Goal: Task Accomplishment & Management: Manage account settings

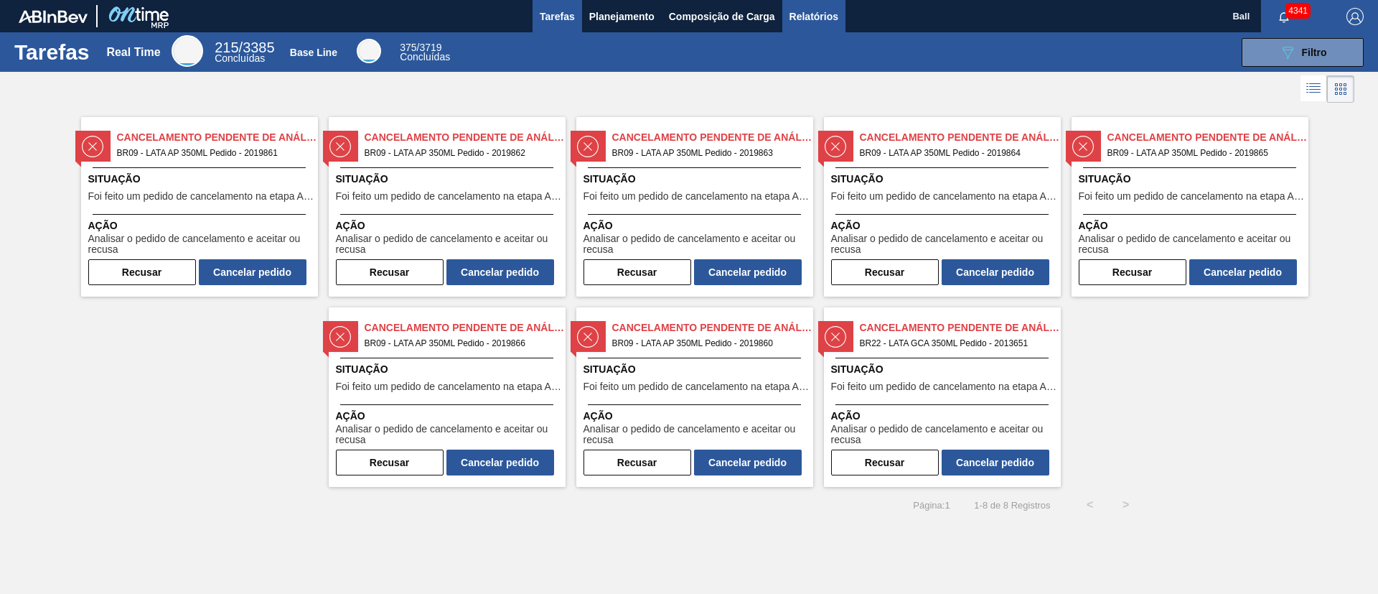
click at [828, 19] on span "Relatórios" at bounding box center [814, 16] width 49 height 17
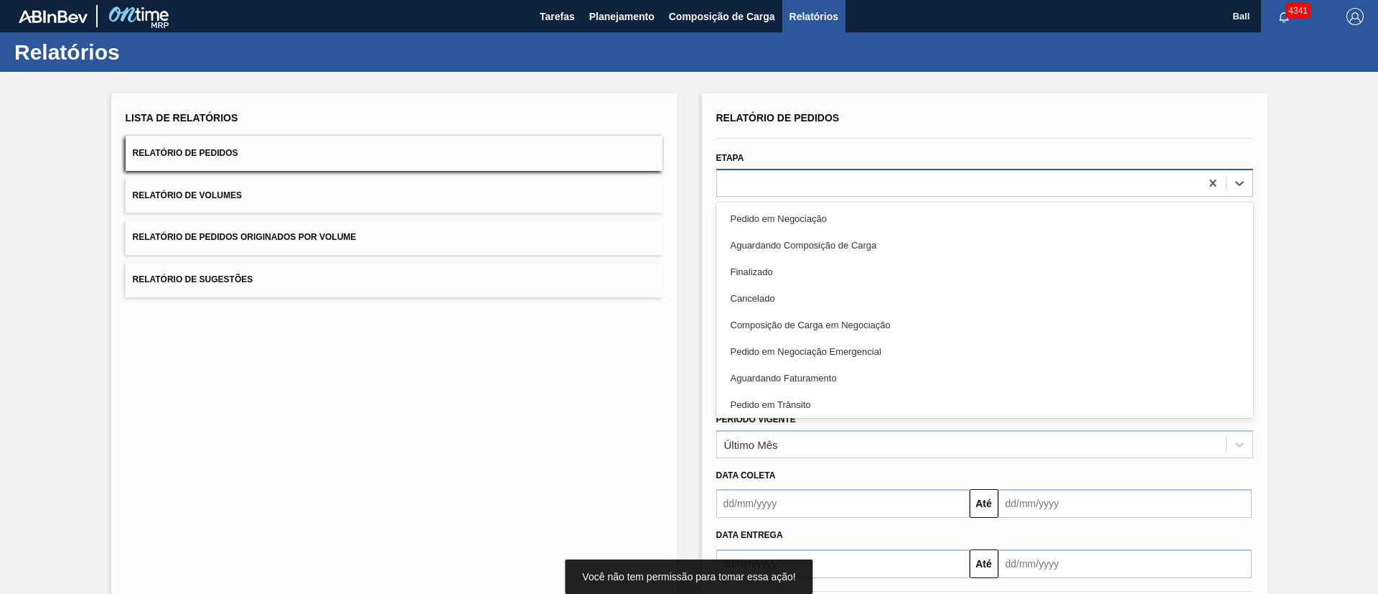
click at [902, 188] on div at bounding box center [958, 182] width 483 height 21
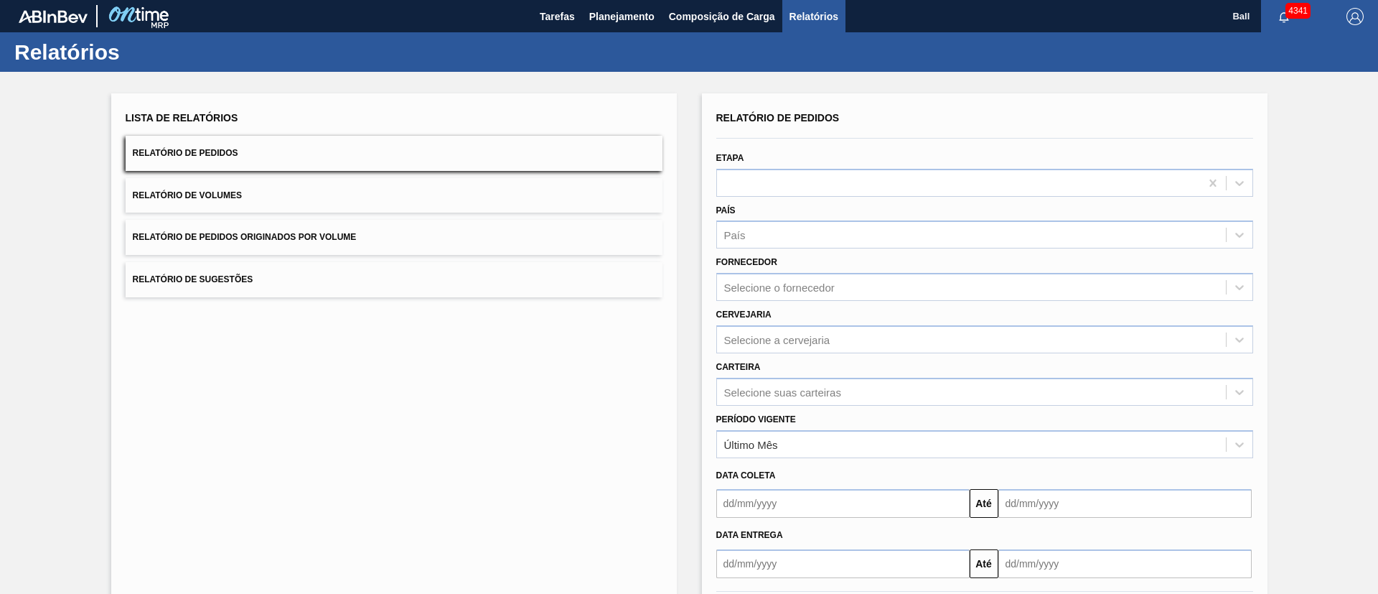
click at [545, 406] on div "Lista de Relatórios Relatório de Pedidos Relatório de Volumes Relatório de Pedi…" at bounding box center [394, 369] width 566 height 553
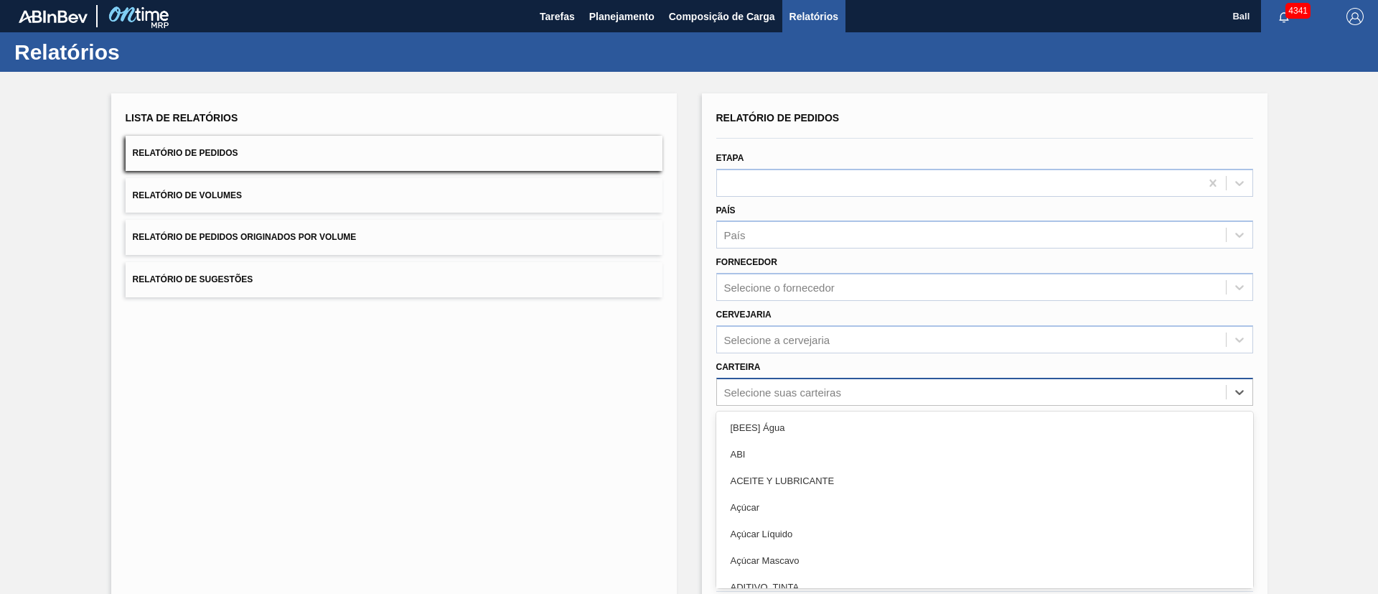
click at [800, 392] on div "option [BEES] Água focused, 1 of 101. 101 results available. Use Up and Down to…" at bounding box center [984, 392] width 537 height 28
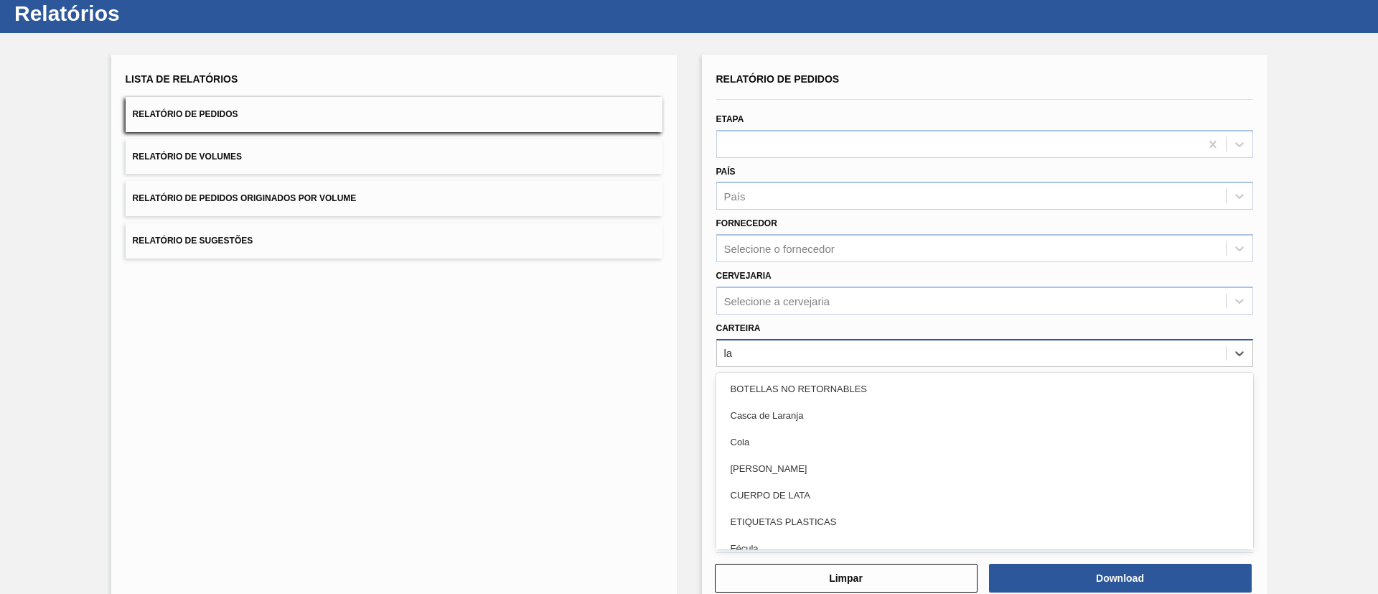
type input "lat"
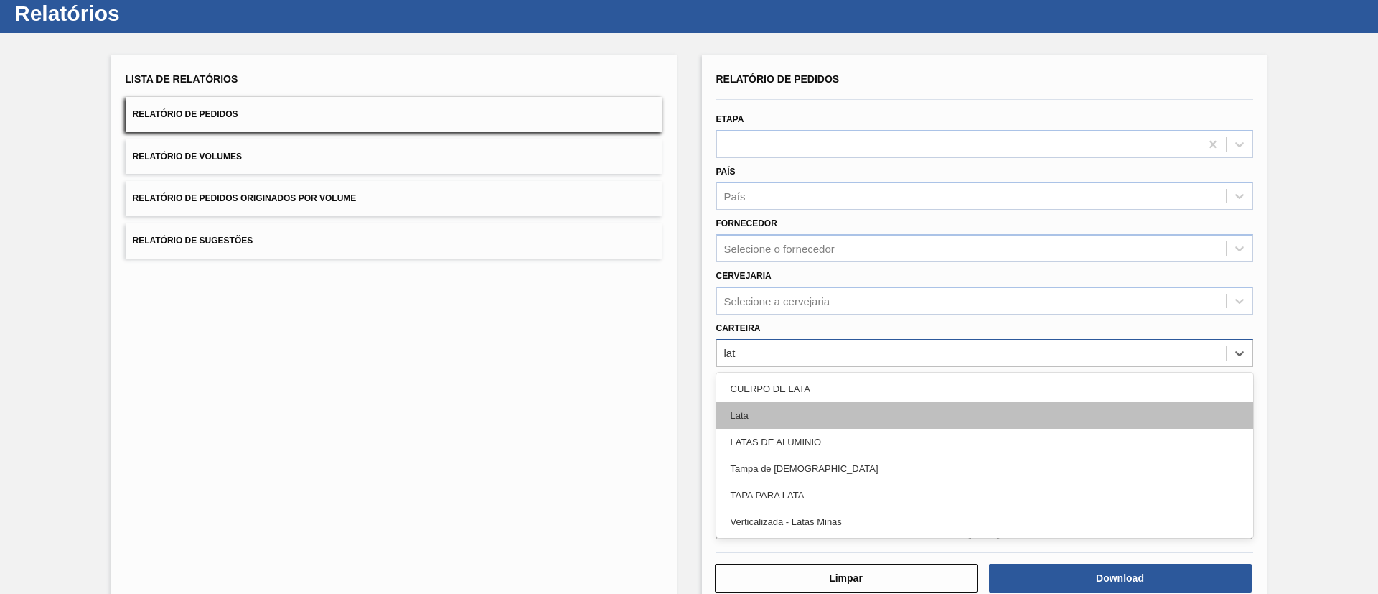
click at [790, 428] on div "LATAS DE ALUMINIO" at bounding box center [984, 441] width 537 height 27
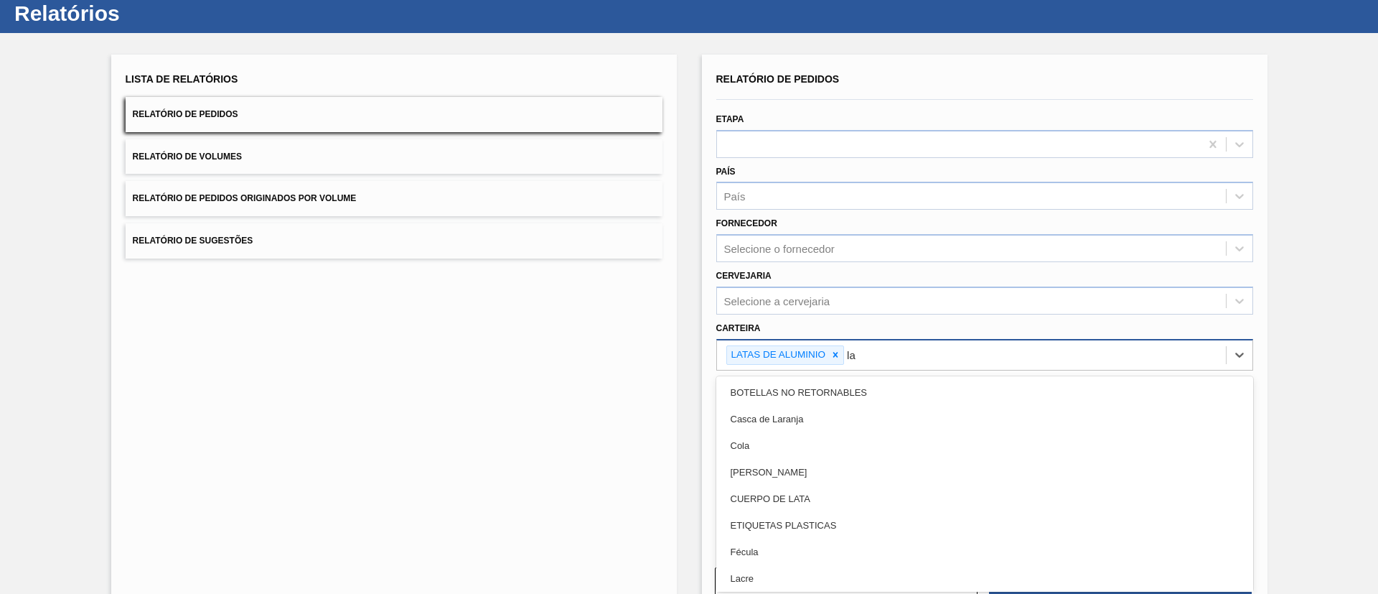
type input "lat"
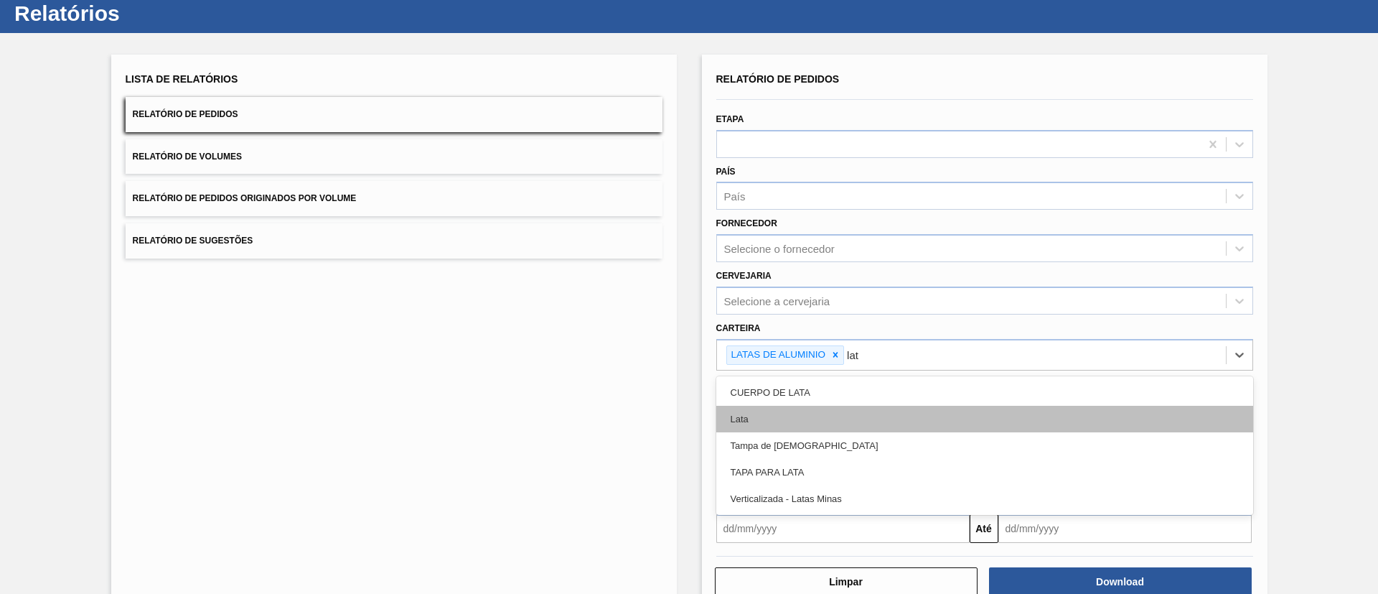
click at [806, 413] on div "Lata" at bounding box center [984, 419] width 537 height 27
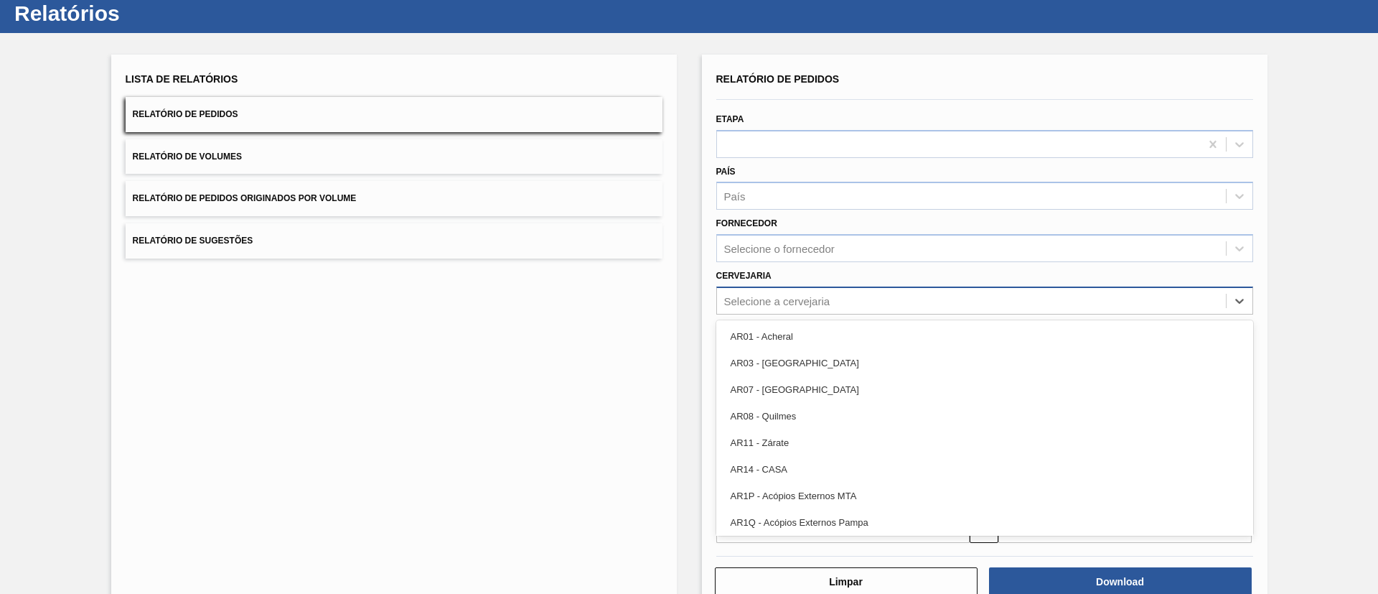
click at [828, 297] on div "Selecione a cervejaria" at bounding box center [777, 300] width 106 height 12
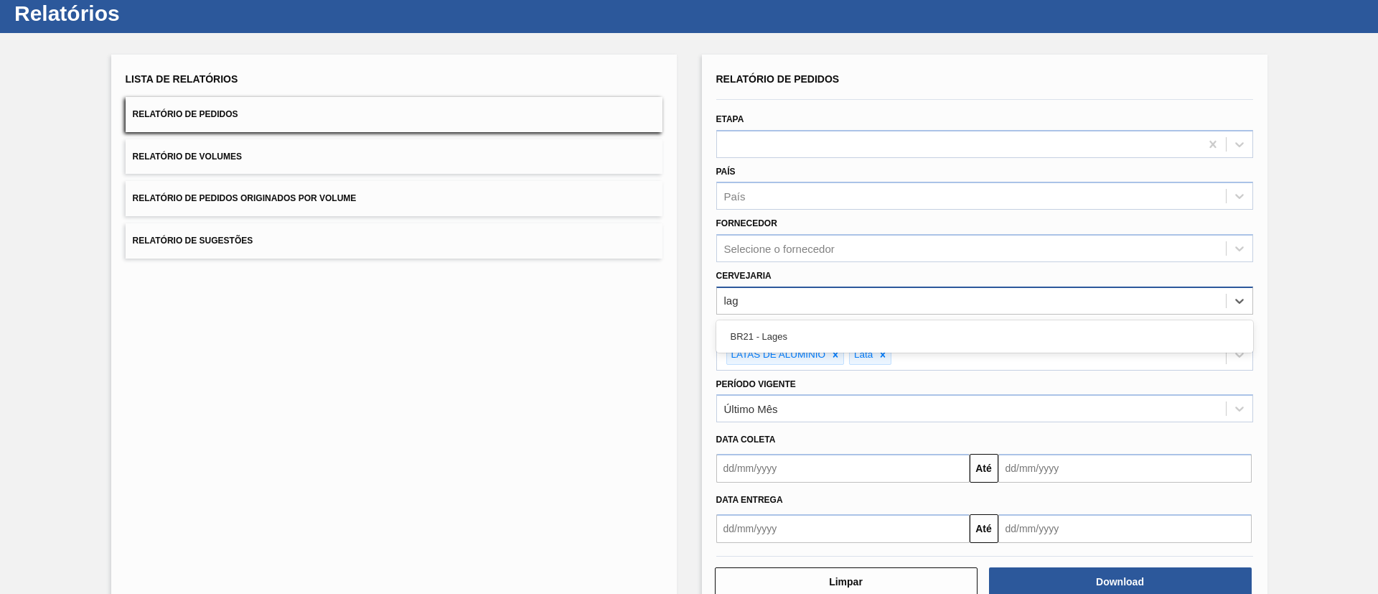
type input "lage"
click at [806, 321] on div "BR21 - Lages" at bounding box center [984, 336] width 537 height 32
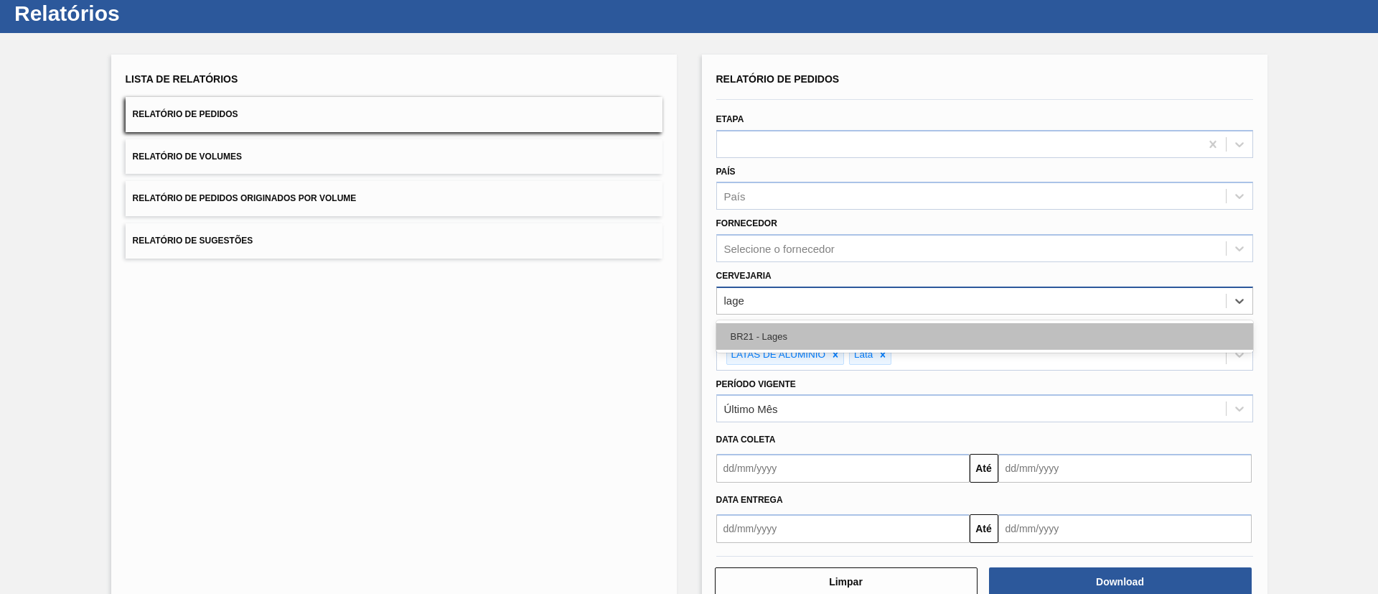
click at [807, 335] on div "BR21 - Lages" at bounding box center [984, 336] width 537 height 27
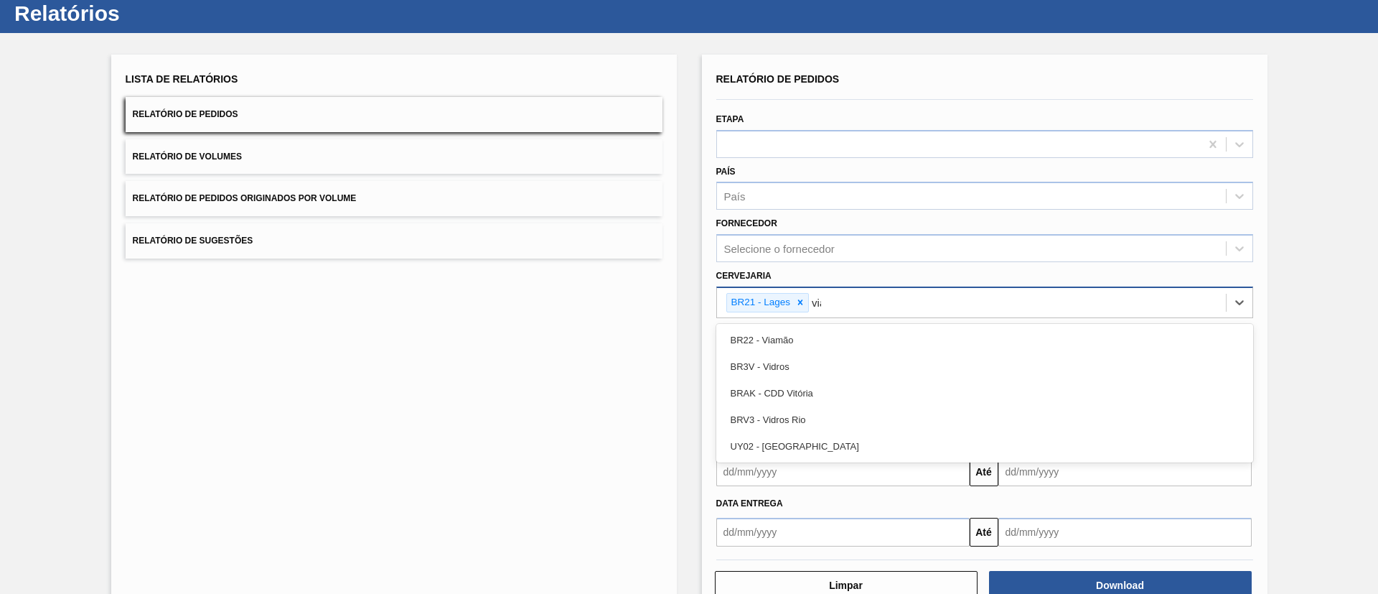
type input "viam"
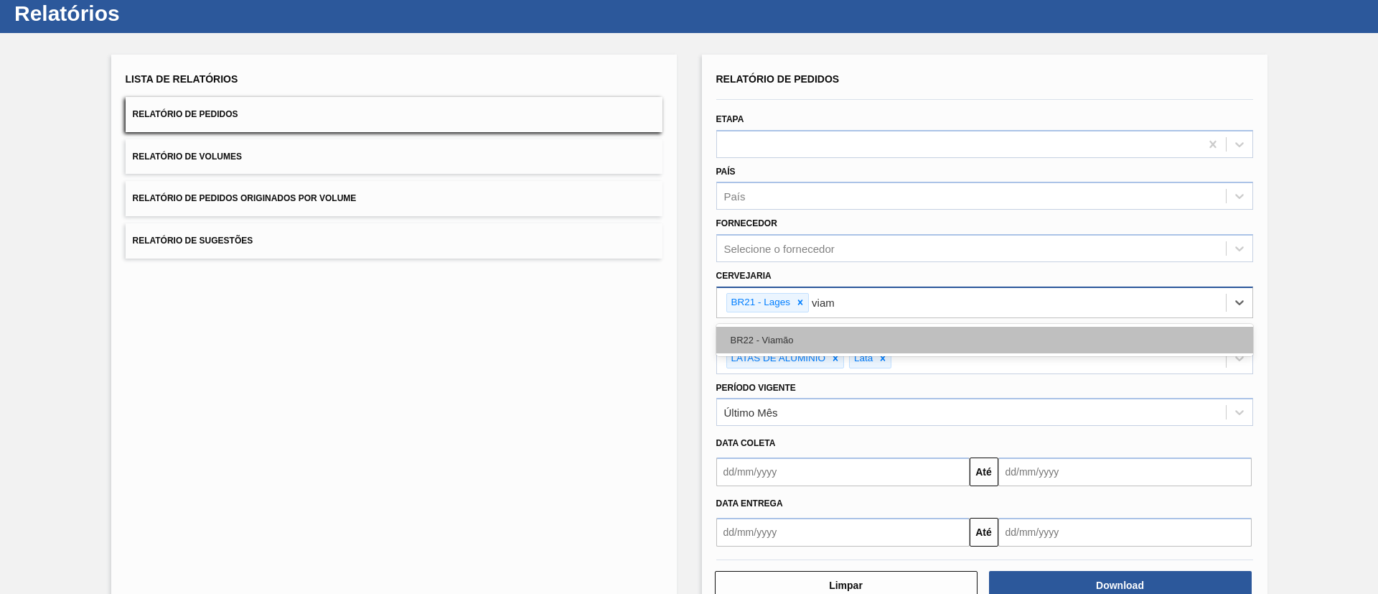
click at [932, 328] on div "BR22 - Viamão" at bounding box center [984, 340] width 537 height 27
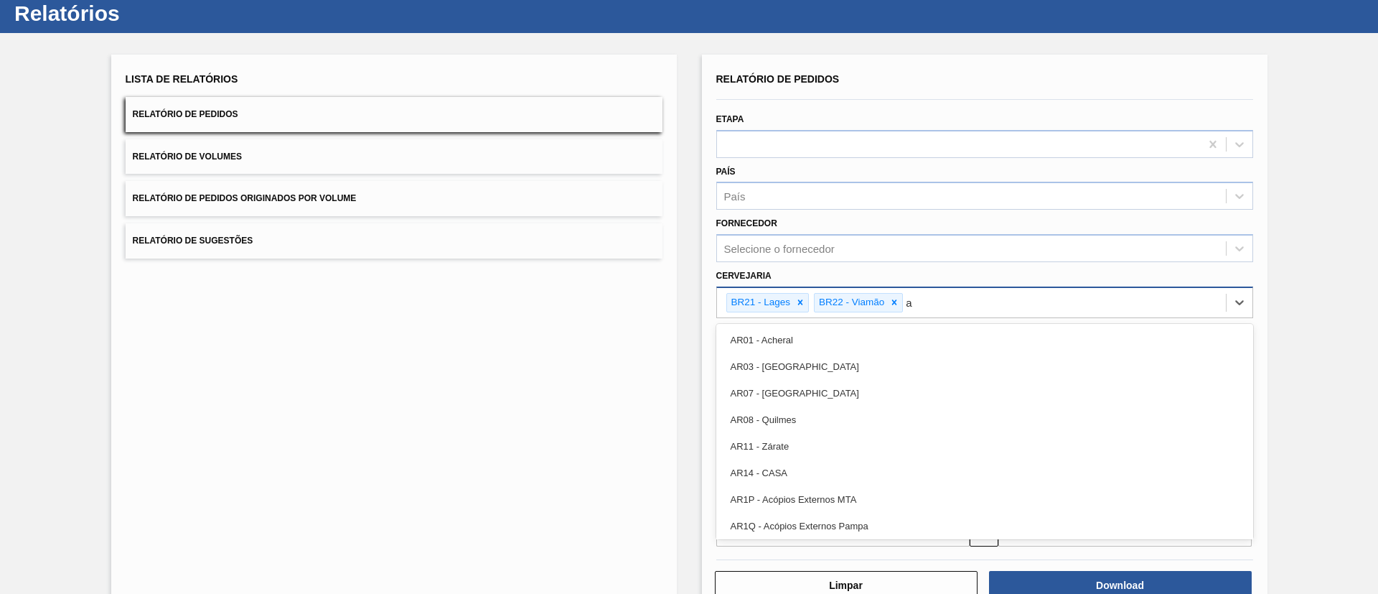
type input "ag"
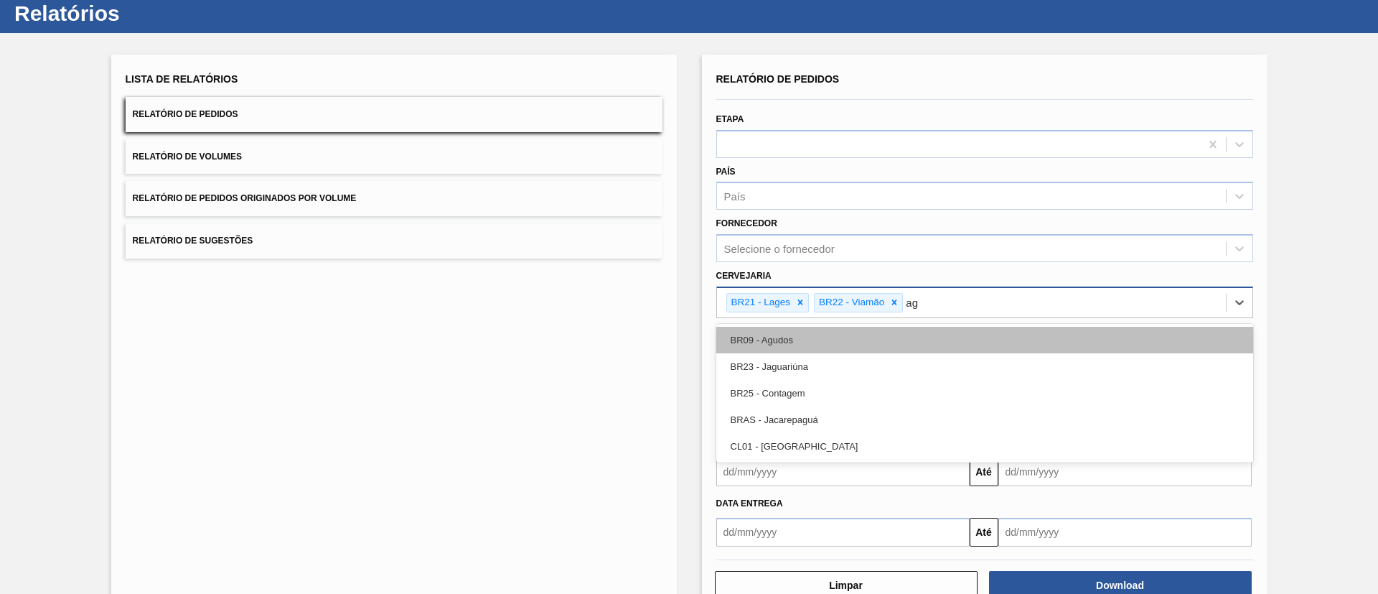
click at [861, 345] on div "BR09 - Agudos" at bounding box center [984, 340] width 537 height 27
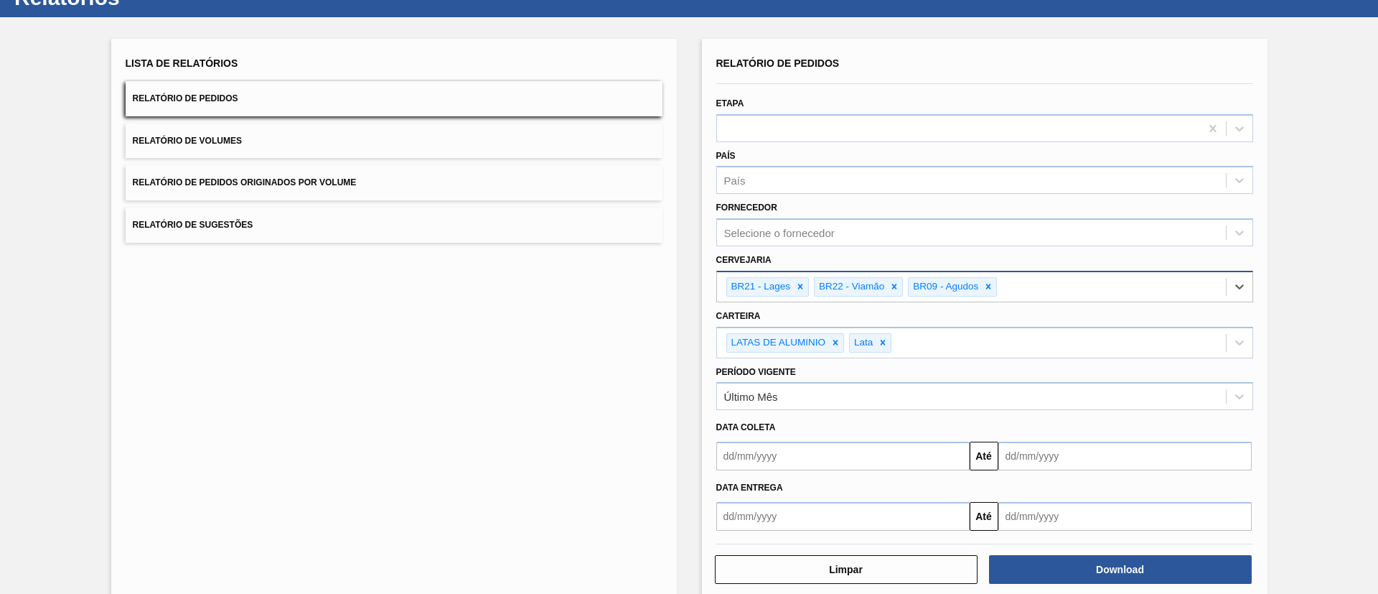
scroll to position [78, 0]
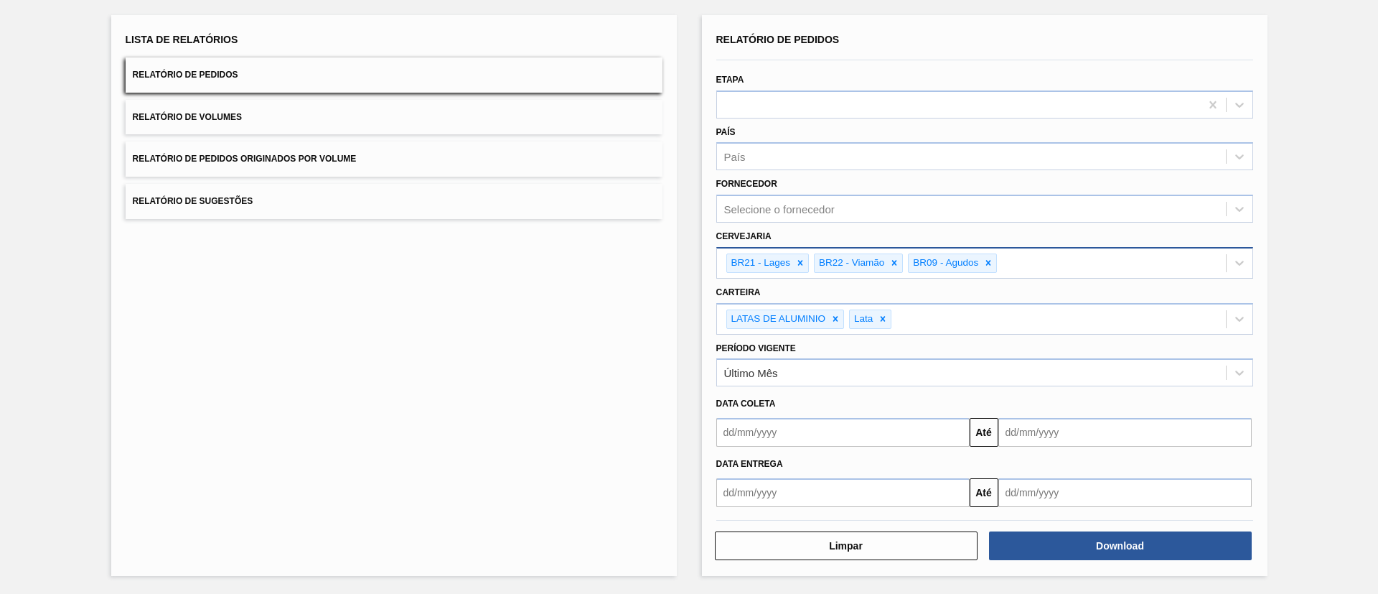
click at [1178, 527] on div "Limpar Download" at bounding box center [985, 543] width 548 height 35
click at [1167, 535] on button "Download" at bounding box center [1120, 545] width 263 height 29
click at [377, 106] on button "Relatório de Volumes" at bounding box center [394, 117] width 537 height 35
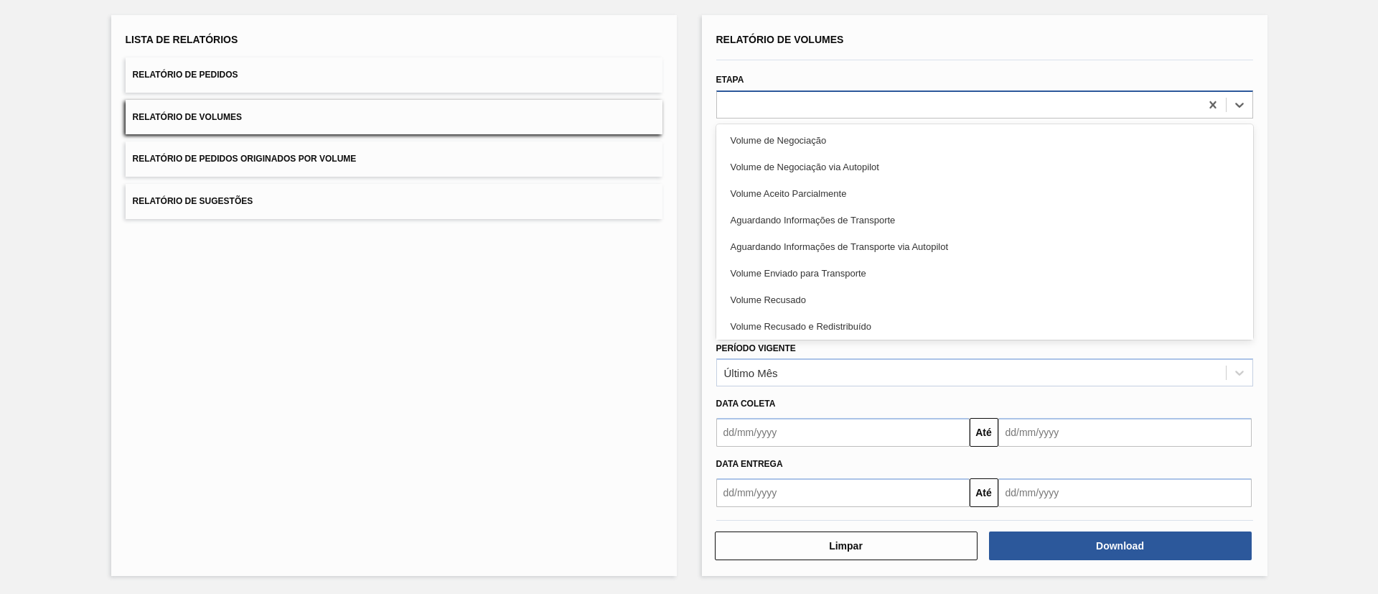
click at [815, 100] on div at bounding box center [958, 104] width 483 height 21
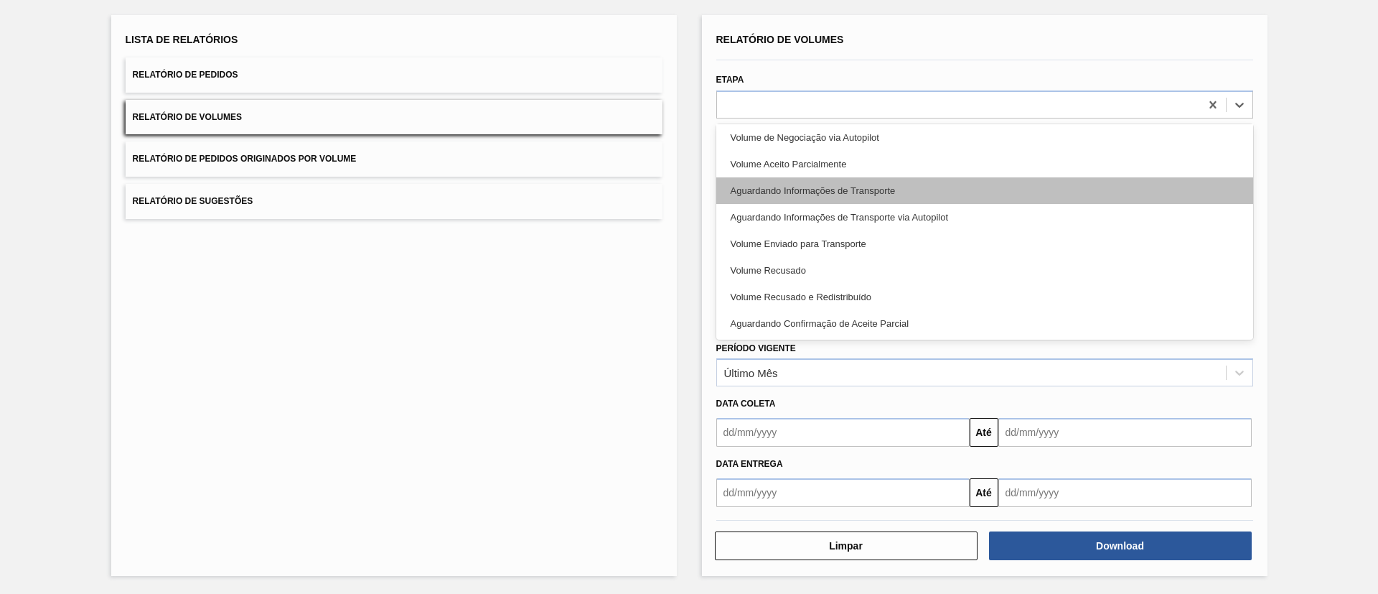
scroll to position [0, 0]
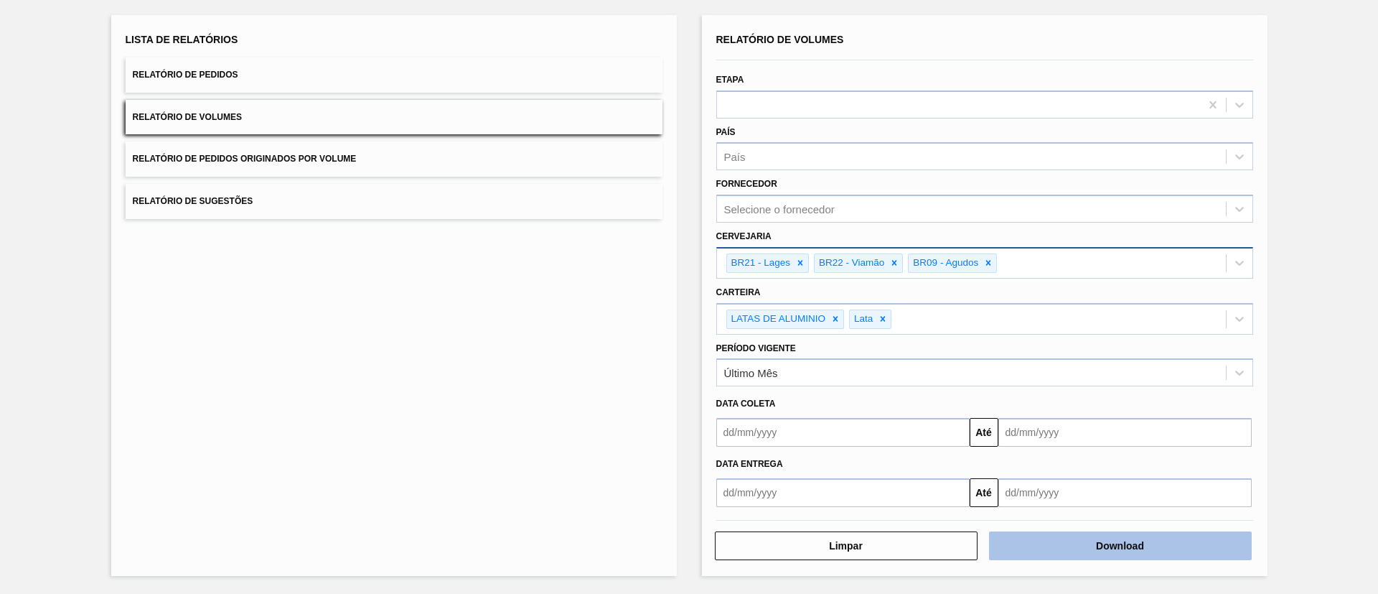
click at [1125, 548] on button "Download" at bounding box center [1120, 545] width 263 height 29
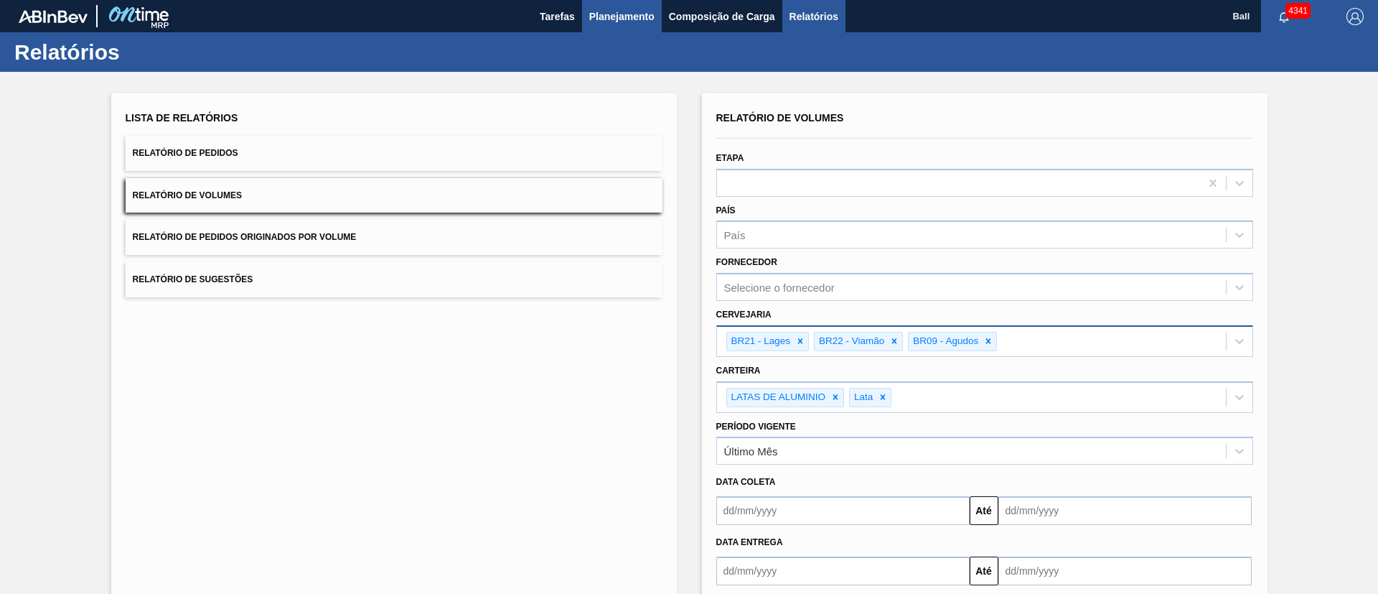
click at [602, 22] on span "Planejamento" at bounding box center [621, 16] width 65 height 17
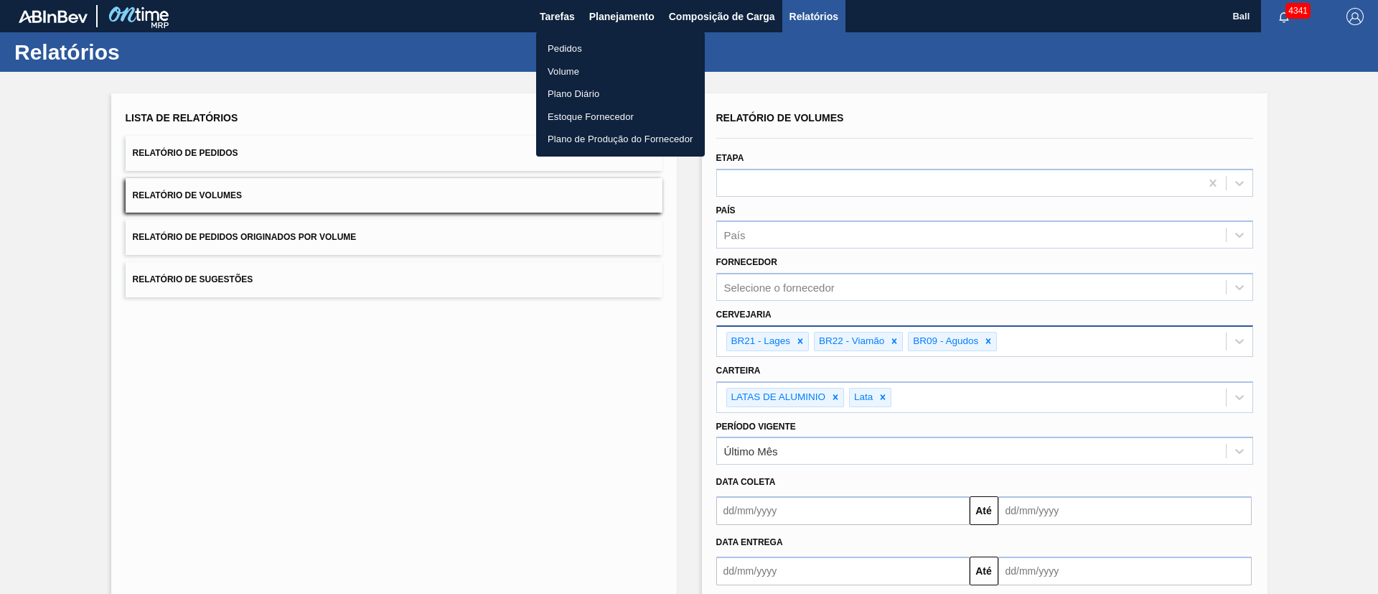
click at [586, 47] on li "Pedidos" at bounding box center [620, 48] width 169 height 23
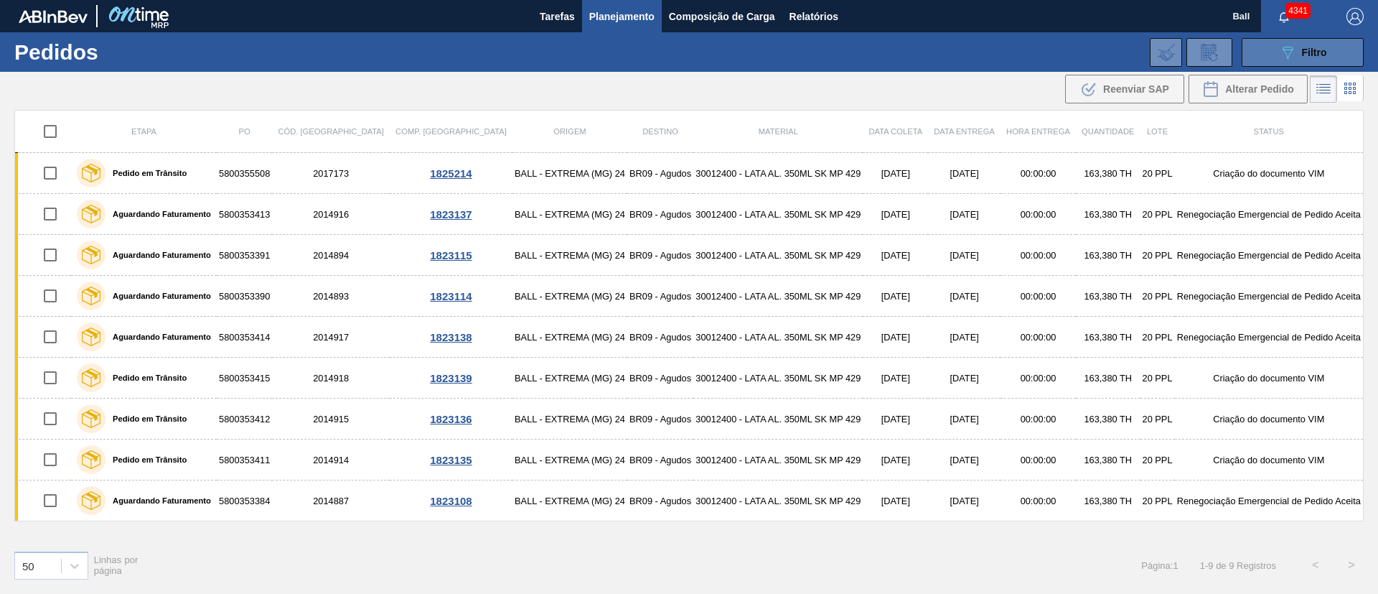
click at [1297, 53] on div "089F7B8B-B2A5-4AFE-B5C0-19BA573D28AC Filtro" at bounding box center [1303, 52] width 48 height 17
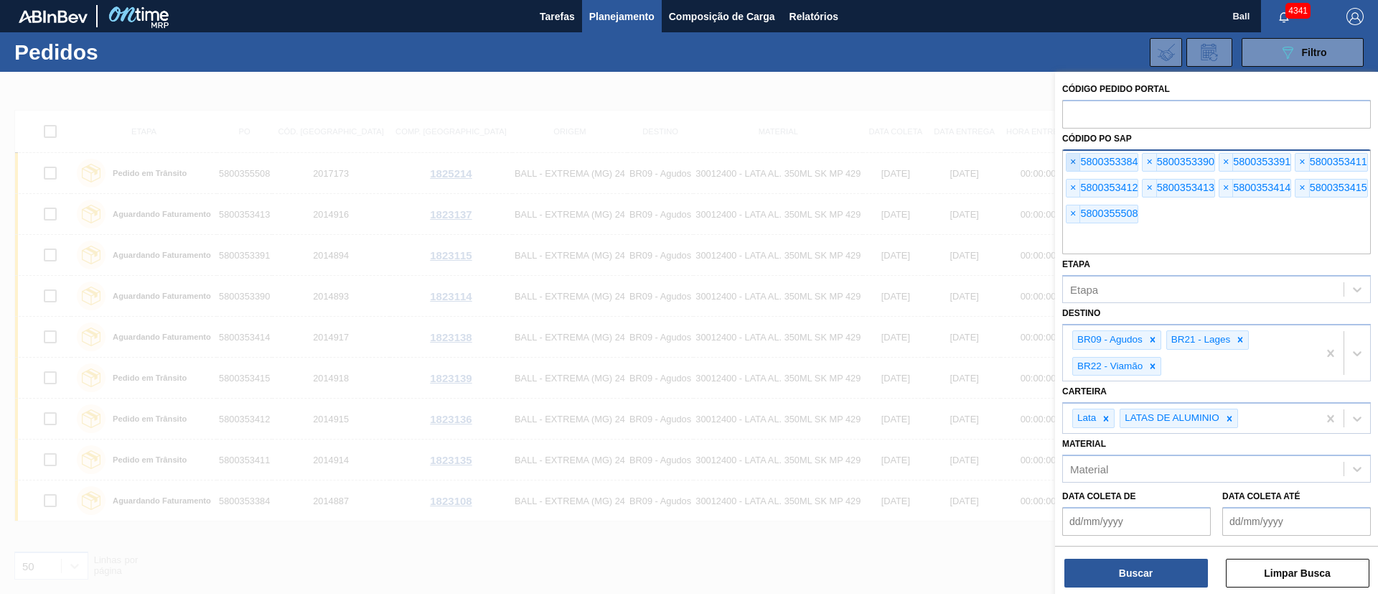
click at [1073, 160] on span "×" at bounding box center [1074, 162] width 14 height 17
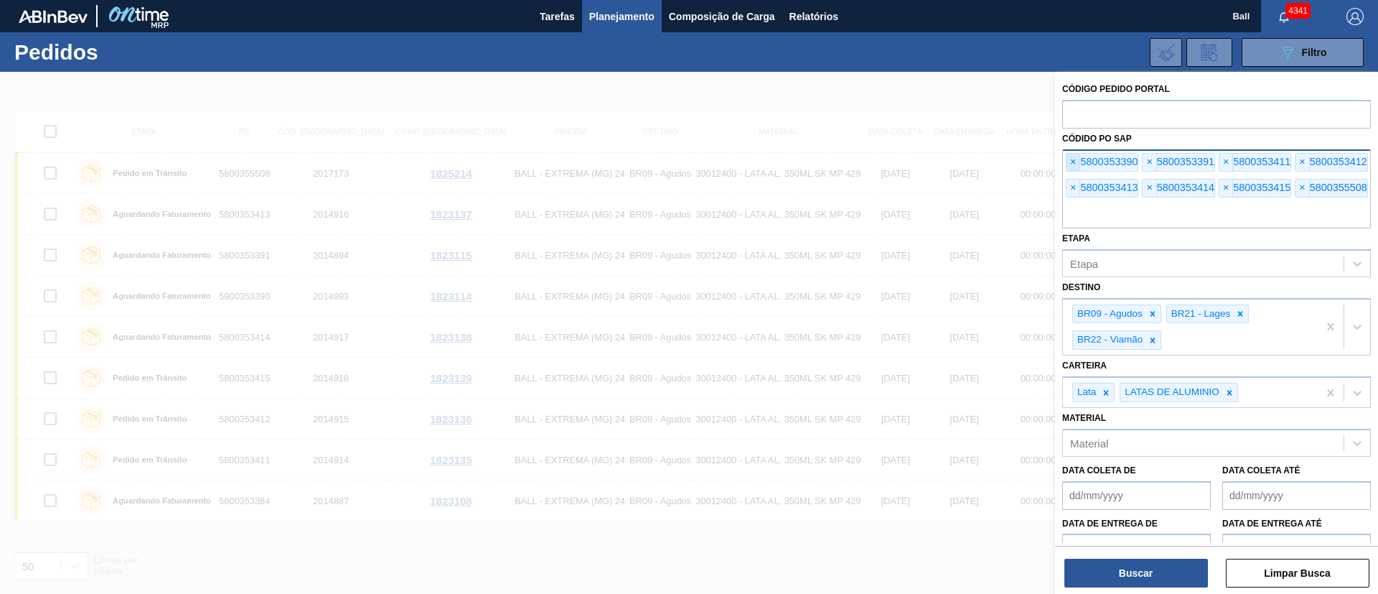
click at [1073, 160] on span "×" at bounding box center [1074, 162] width 14 height 17
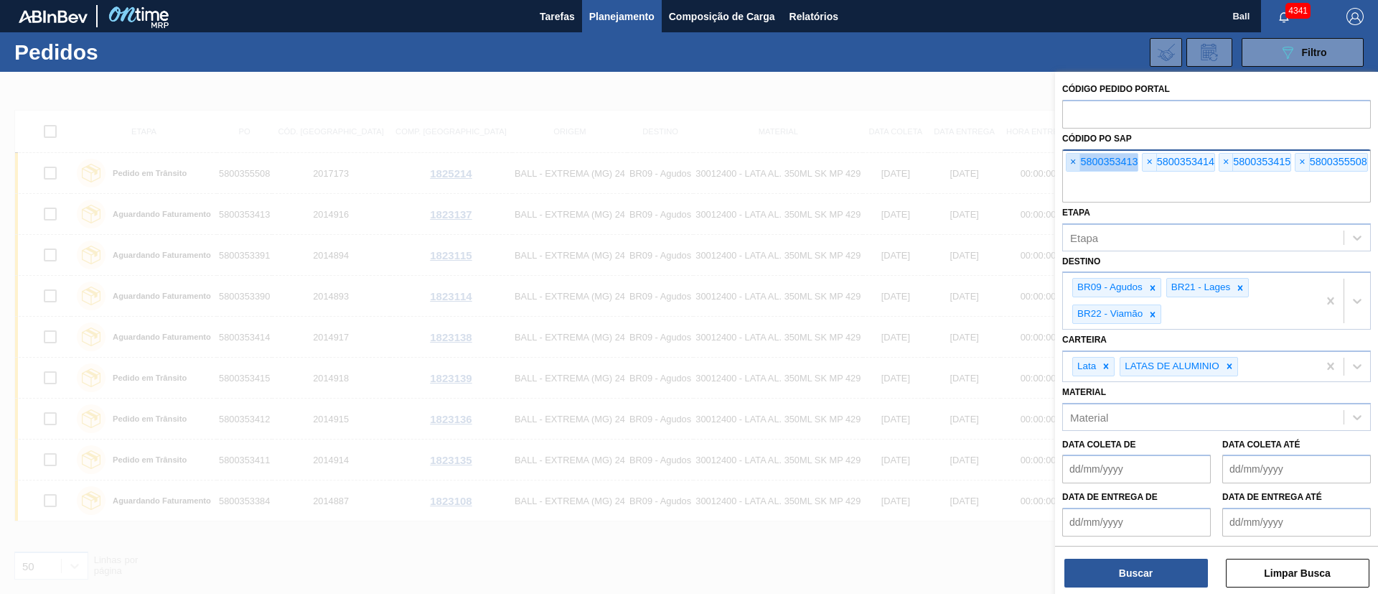
click at [1073, 160] on span "×" at bounding box center [1074, 162] width 14 height 17
click at [1073, 175] on input "text" at bounding box center [1216, 188] width 309 height 27
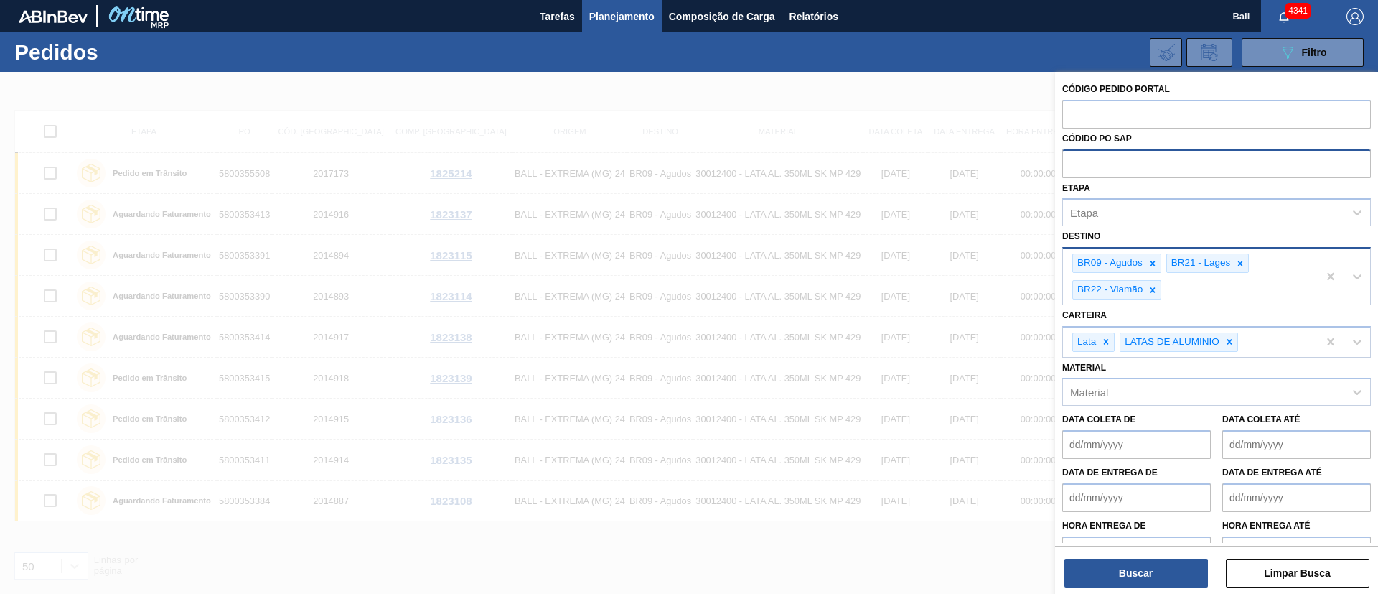
paste input "text"
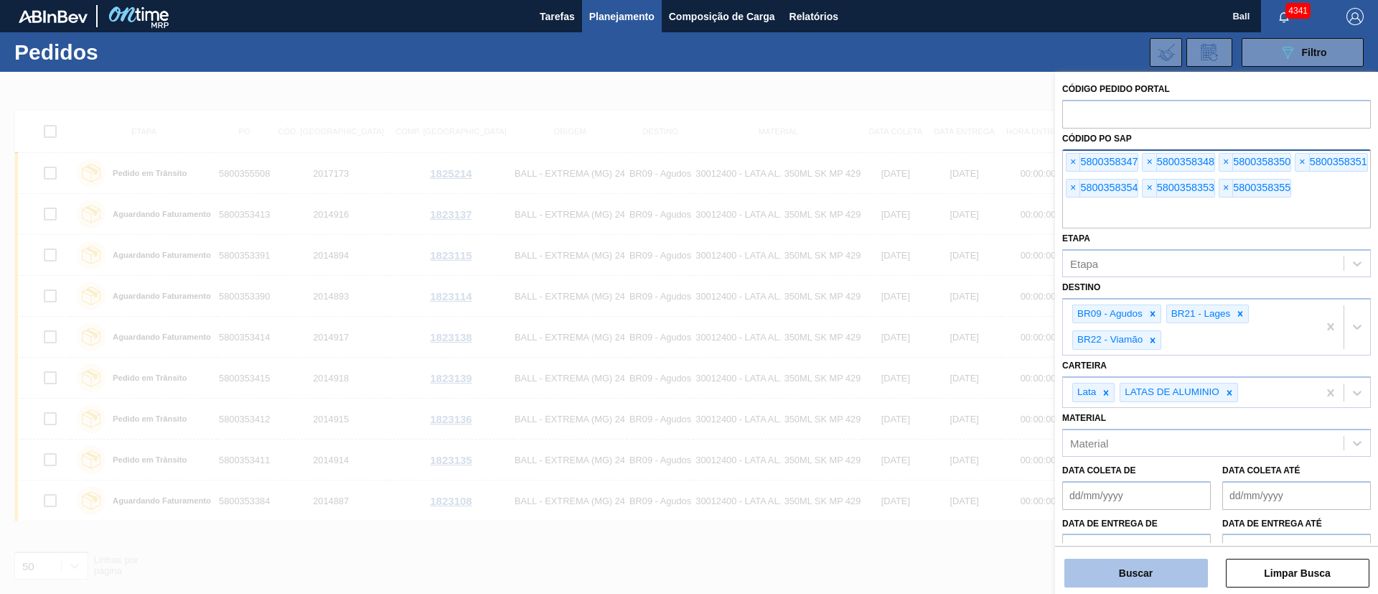
click at [1168, 570] on button "Buscar" at bounding box center [1136, 572] width 144 height 29
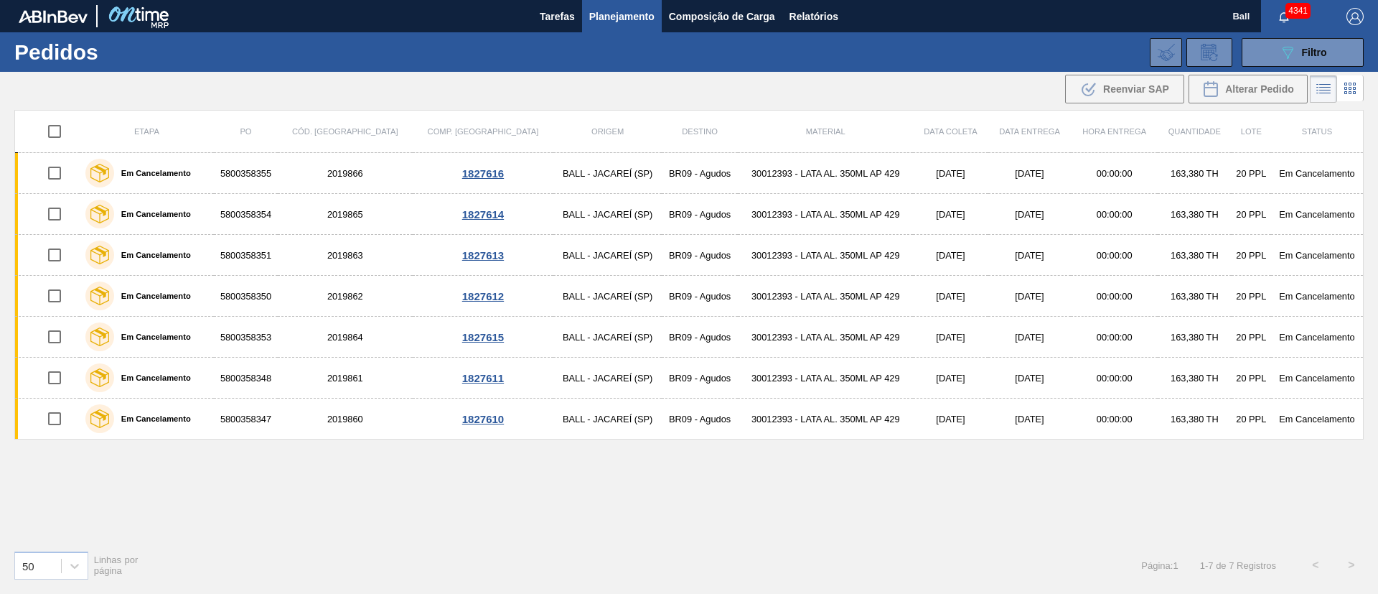
click at [1168, 570] on span "Página : 1" at bounding box center [1159, 565] width 37 height 11
click at [1332, 54] on button "089F7B8B-B2A5-4AFE-B5C0-19BA573D28AC Filtro" at bounding box center [1303, 52] width 122 height 29
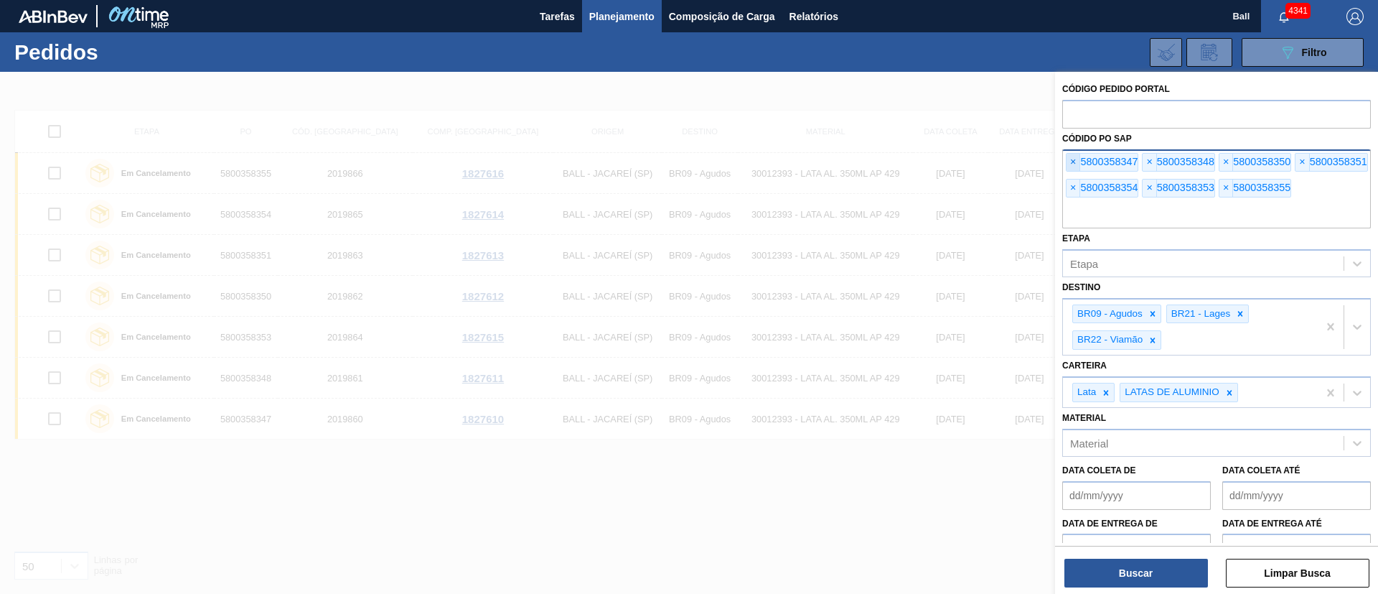
click at [1075, 161] on span "×" at bounding box center [1074, 162] width 14 height 17
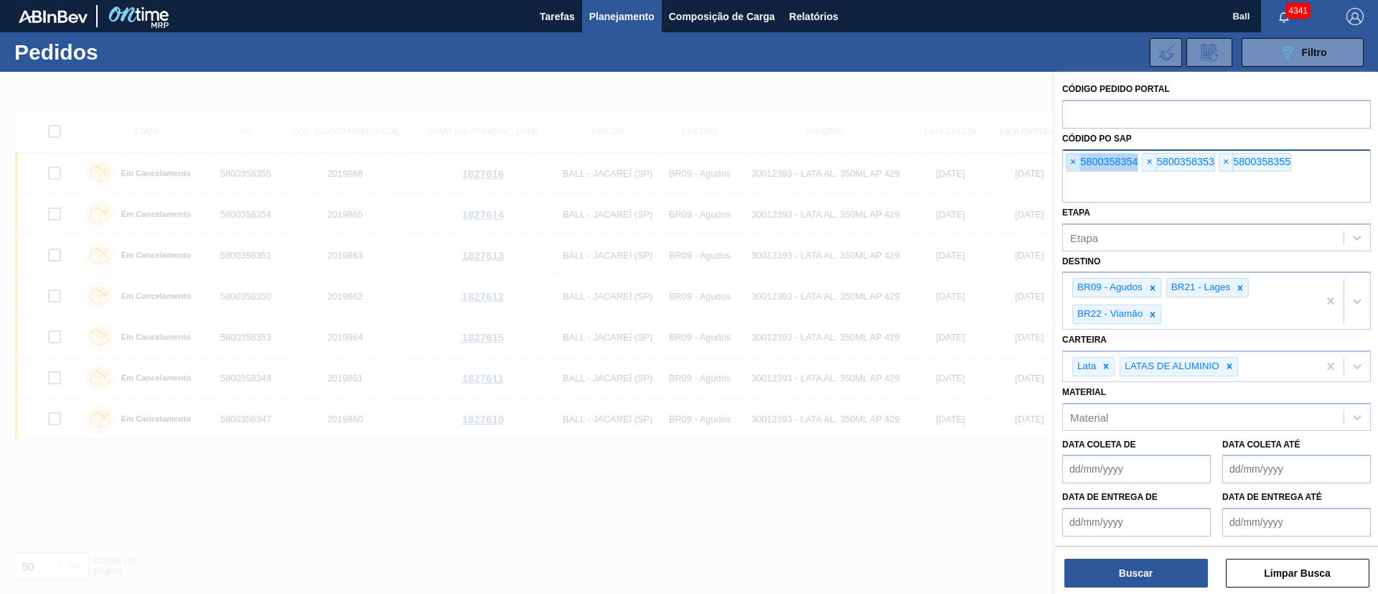
click at [1075, 161] on span "×" at bounding box center [1074, 162] width 14 height 17
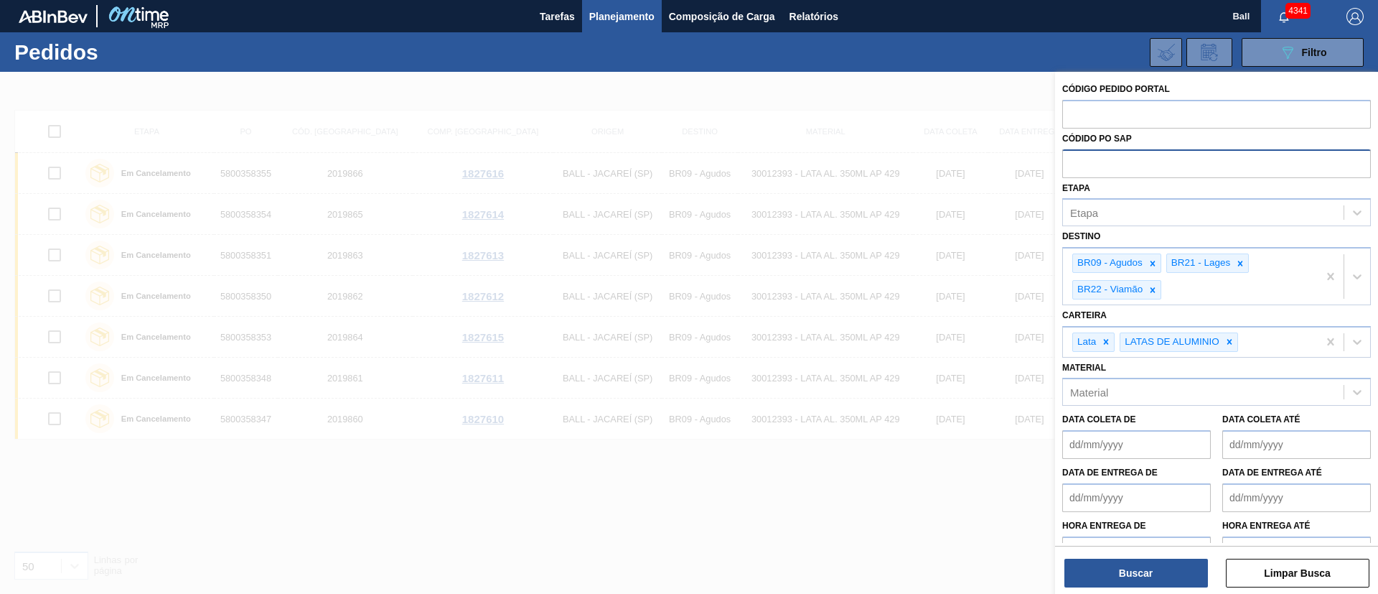
click at [1075, 161] on input "text" at bounding box center [1216, 162] width 309 height 27
paste input "text"
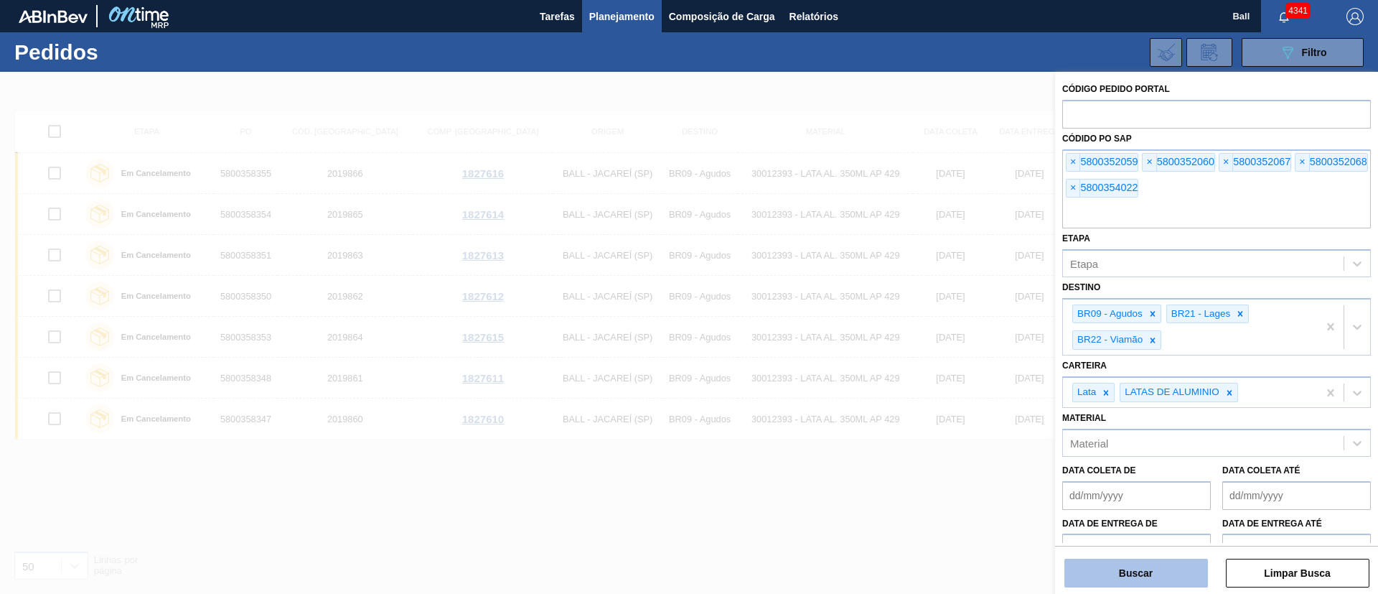
click at [1133, 573] on button "Buscar" at bounding box center [1136, 572] width 144 height 29
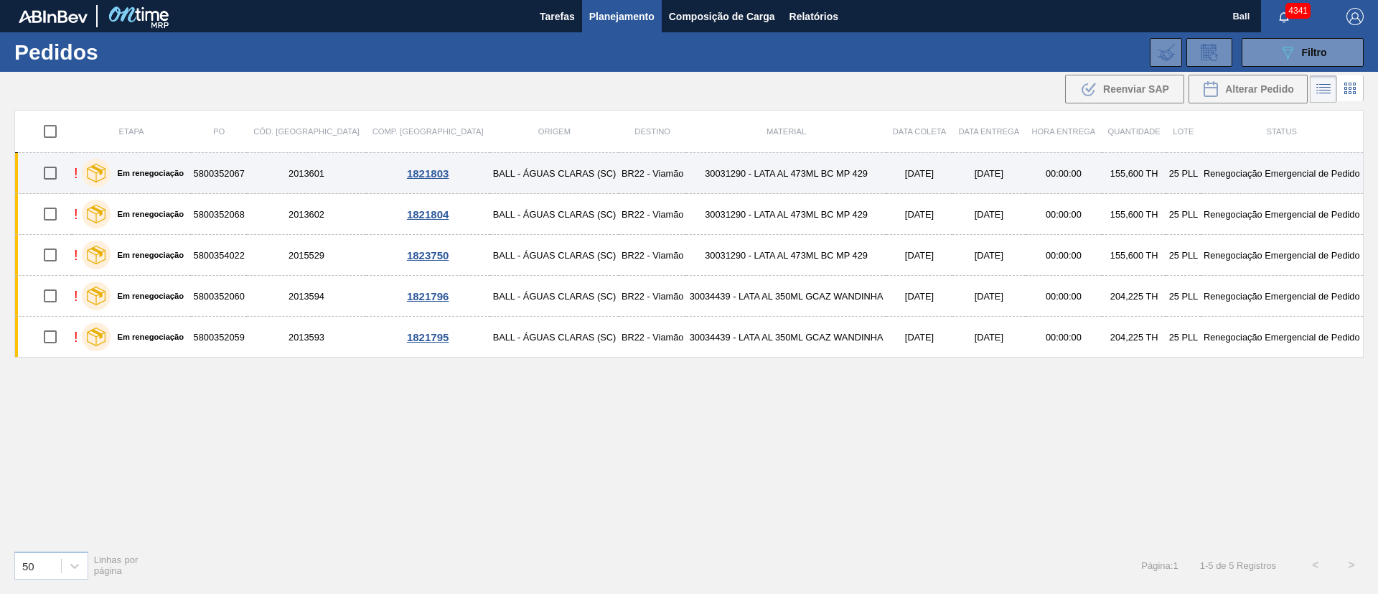
click at [247, 175] on td "5800352067" at bounding box center [219, 173] width 56 height 41
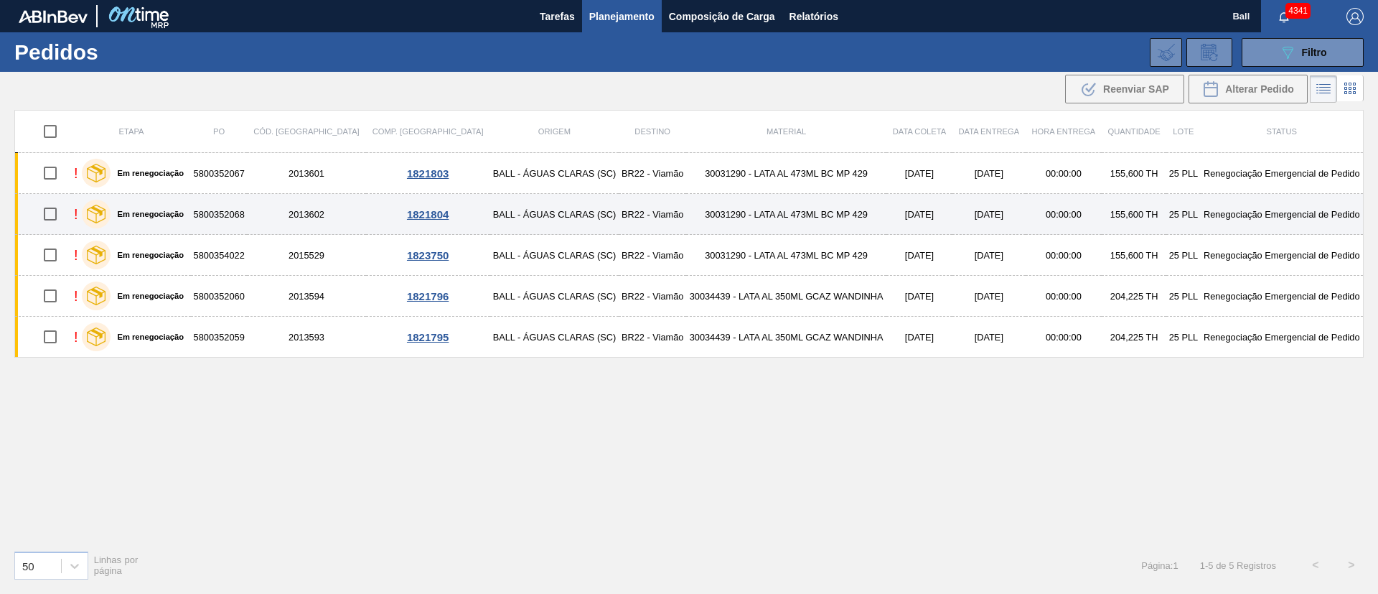
click at [247, 214] on td "5800352068" at bounding box center [219, 214] width 56 height 41
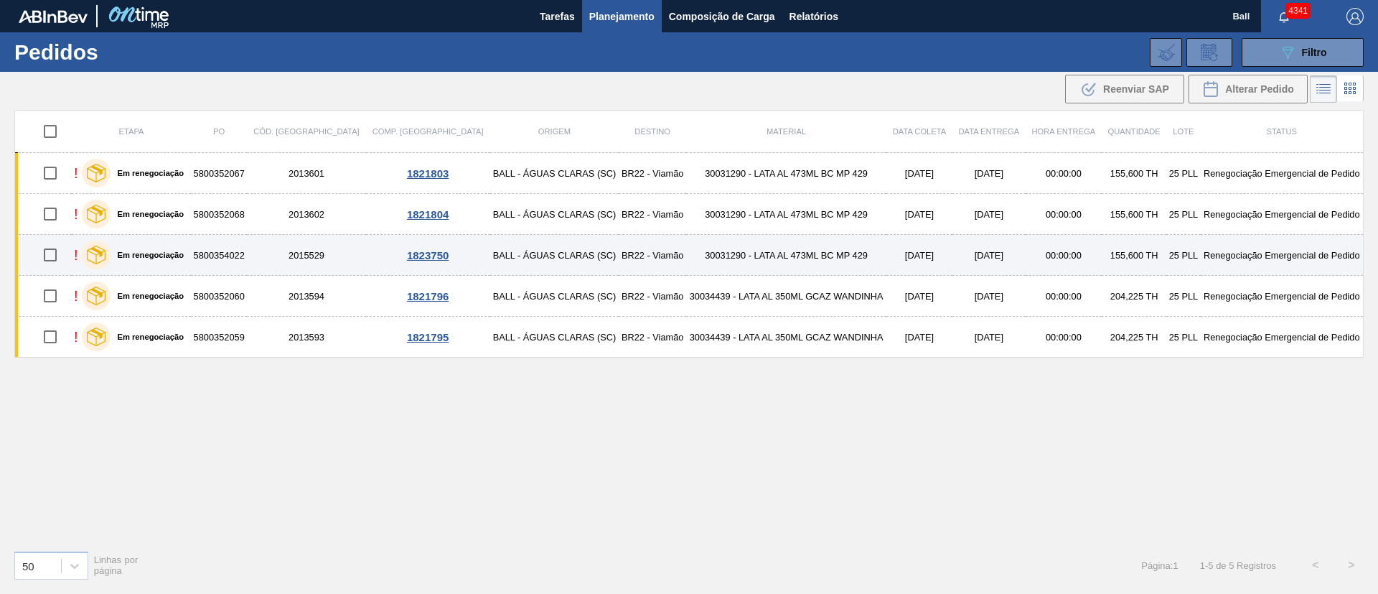
click at [247, 249] on td "5800354022" at bounding box center [219, 255] width 56 height 41
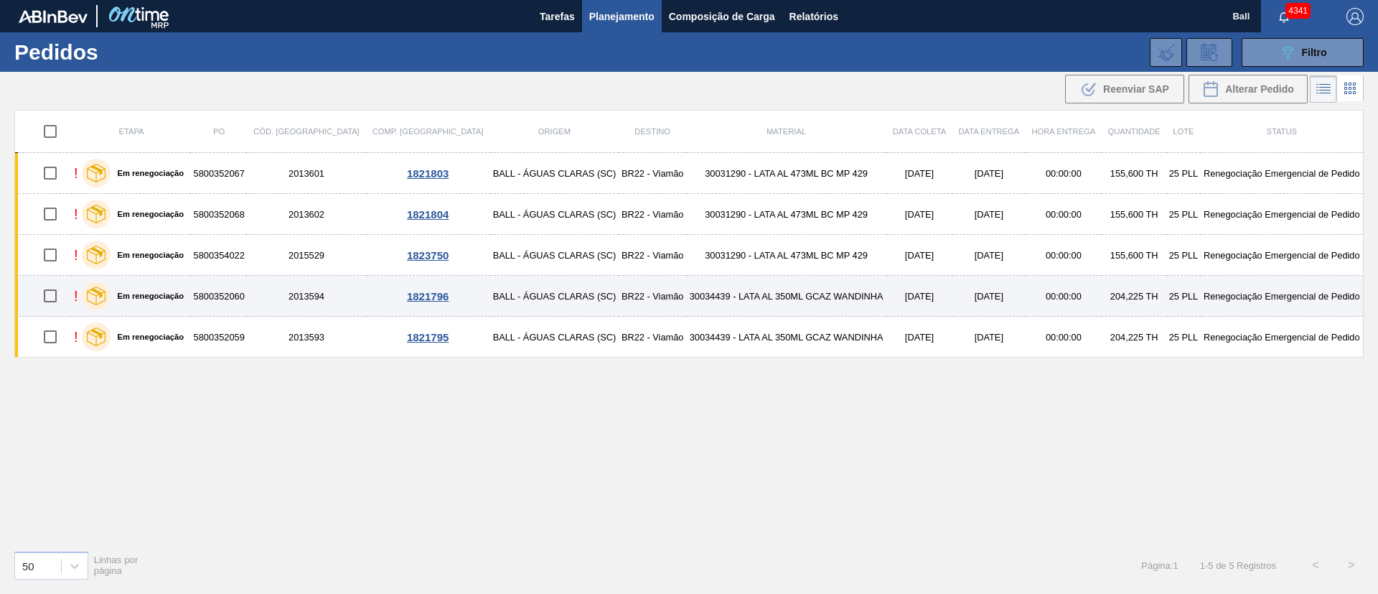
click at [247, 289] on td "5800352060" at bounding box center [219, 296] width 56 height 41
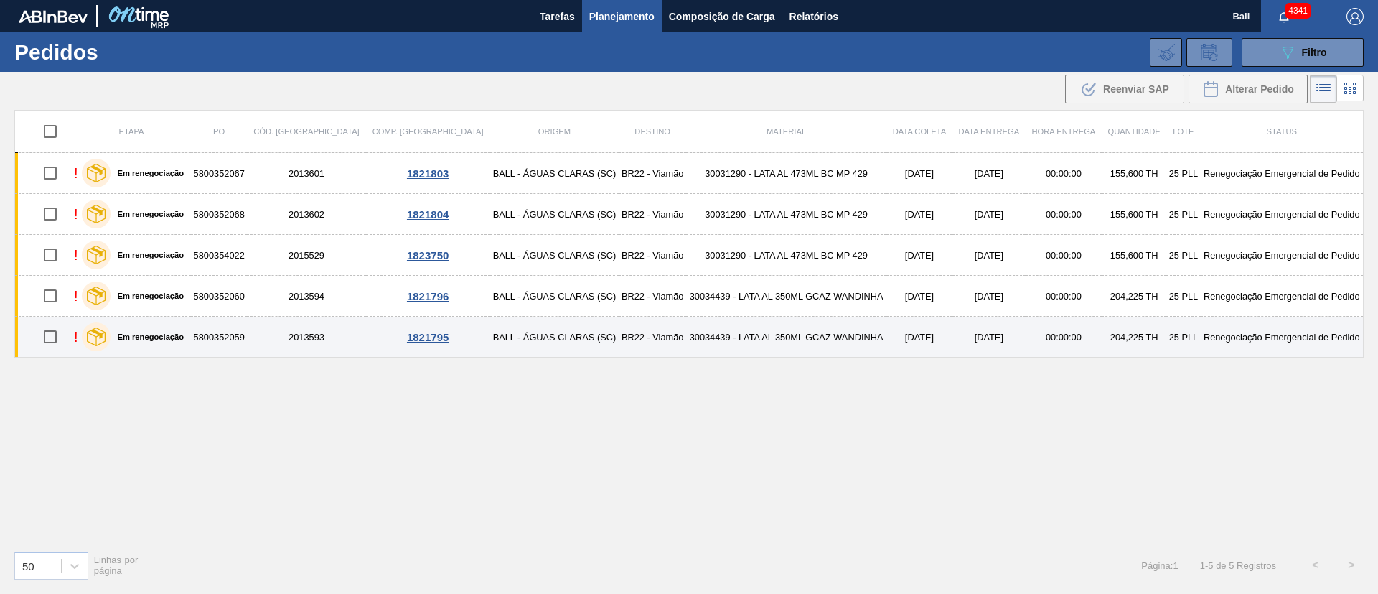
click at [246, 327] on td "5800352059" at bounding box center [219, 337] width 56 height 41
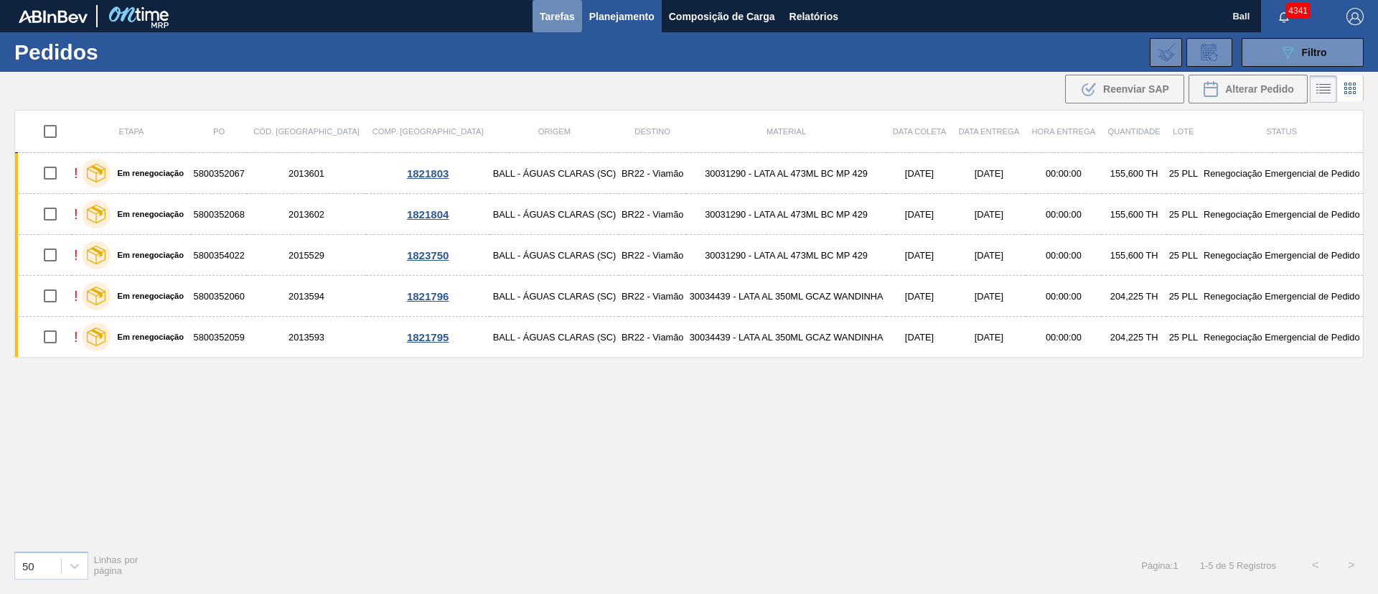
click at [559, 19] on span "Tarefas" at bounding box center [557, 16] width 35 height 17
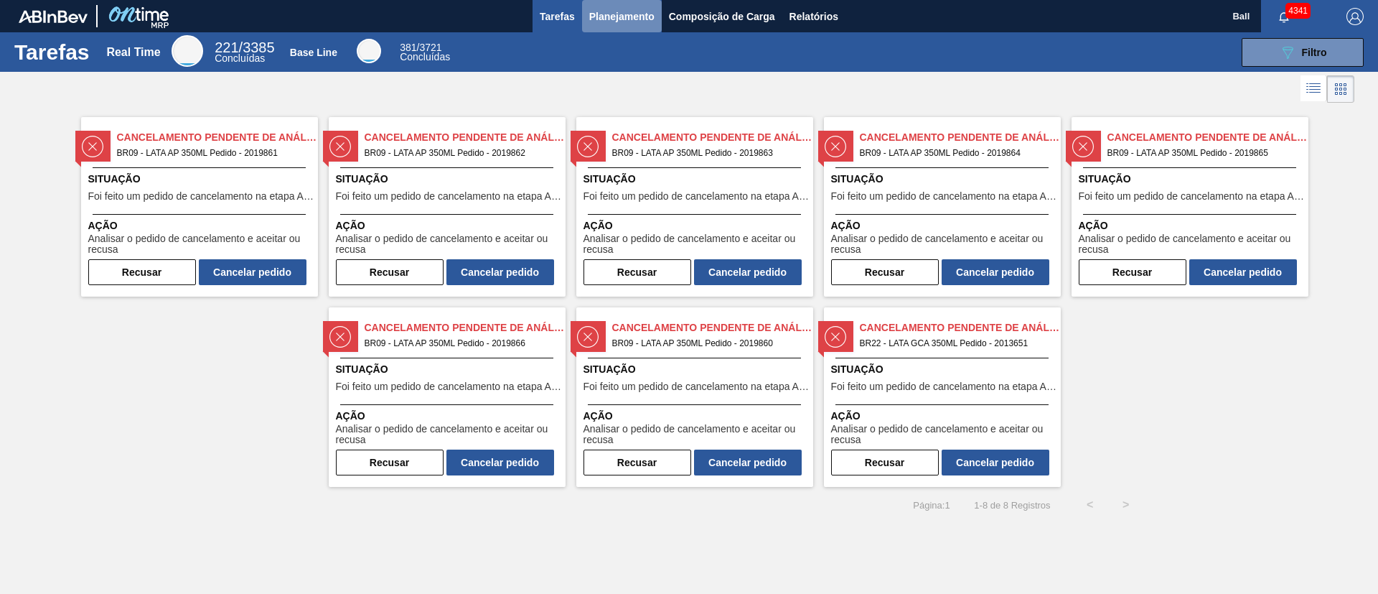
click at [635, 9] on span "Planejamento" at bounding box center [621, 16] width 65 height 17
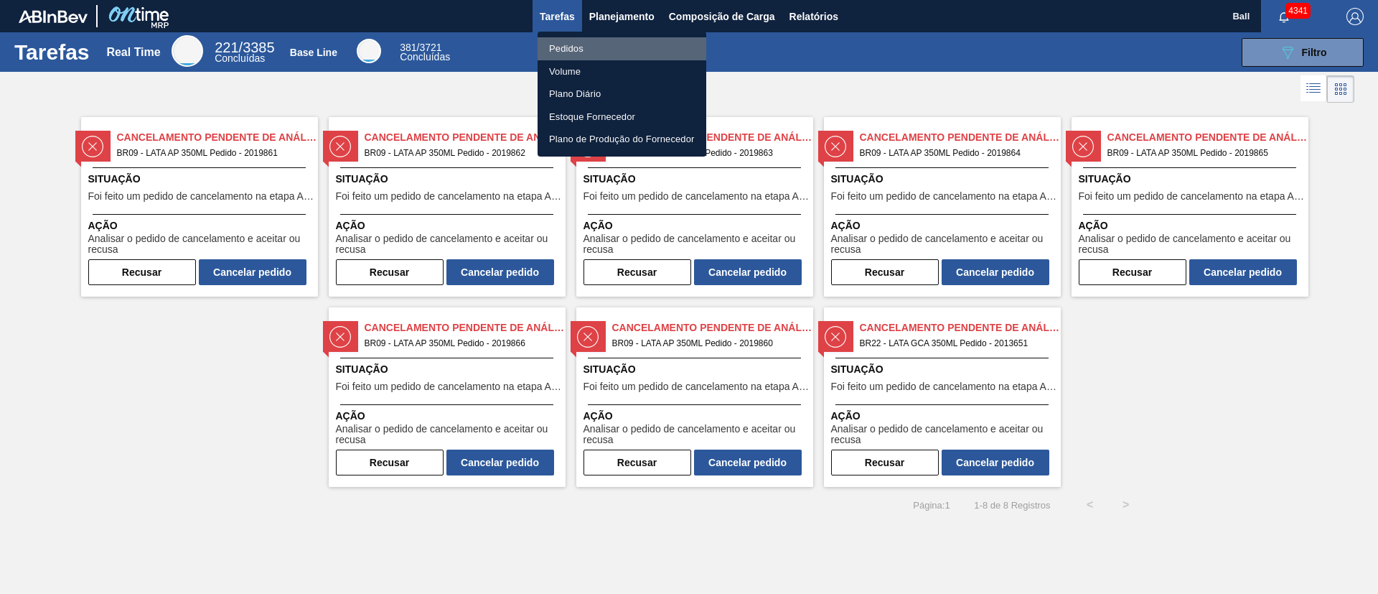
click at [581, 42] on li "Pedidos" at bounding box center [622, 48] width 169 height 23
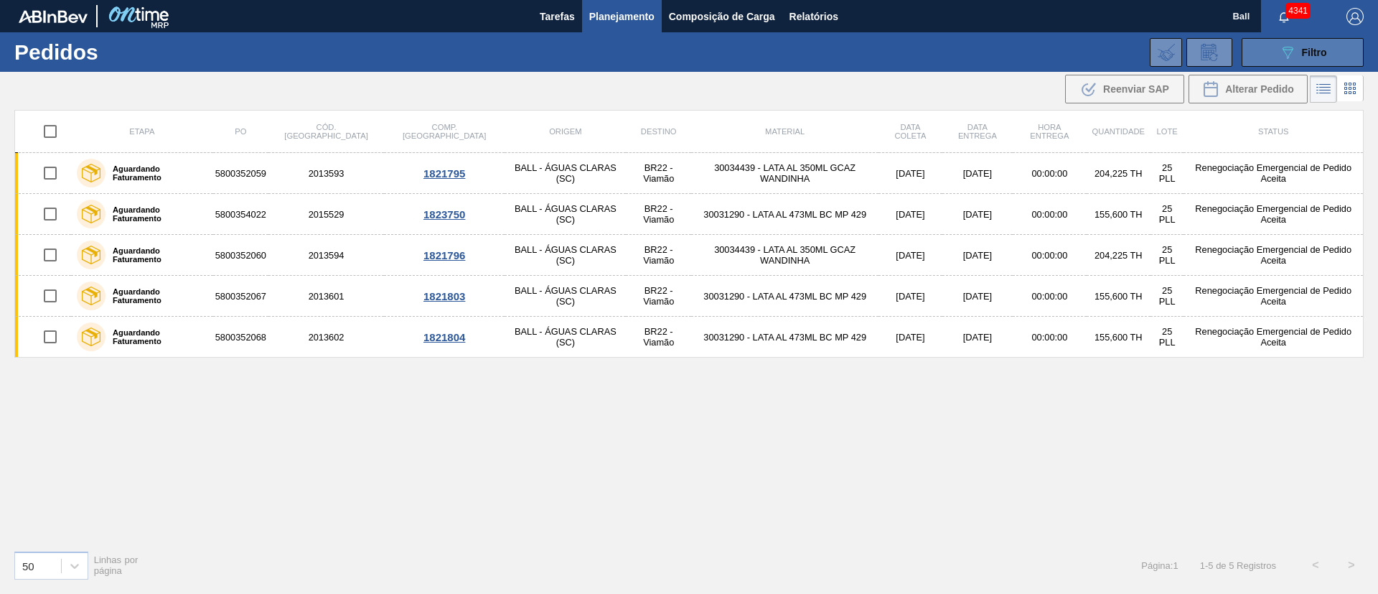
click at [1318, 53] on span "Filtro" at bounding box center [1314, 52] width 25 height 11
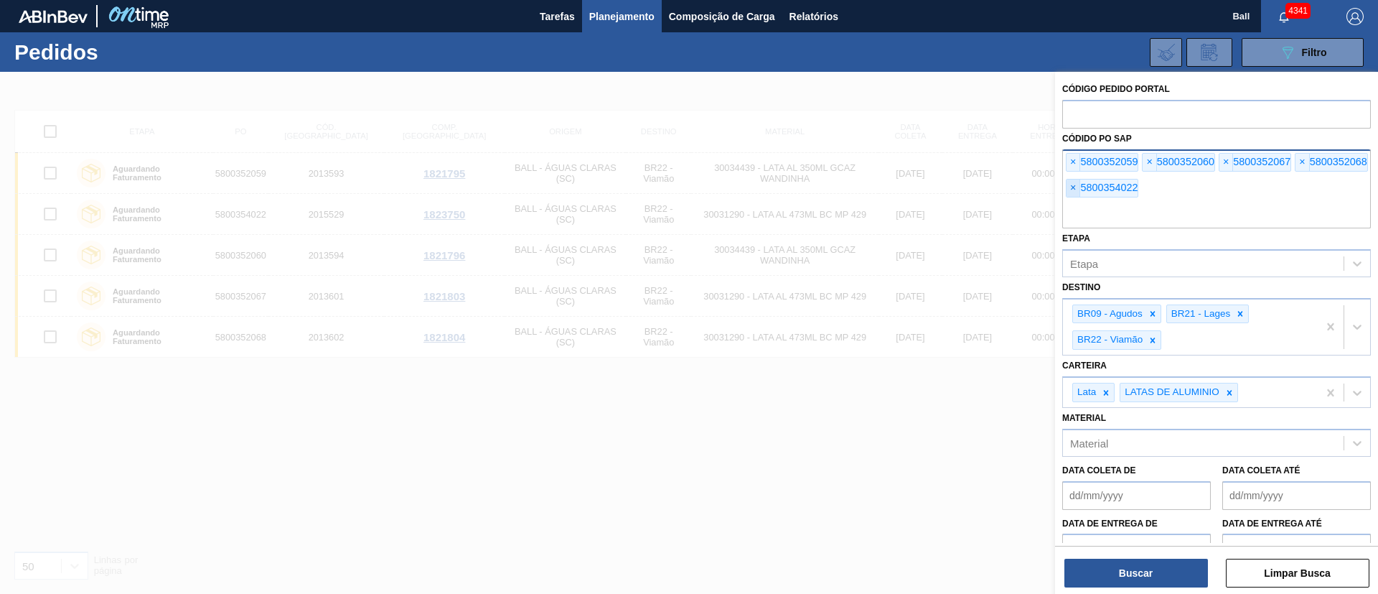
drag, startPoint x: 1058, startPoint y: 184, endPoint x: 1074, endPoint y: 180, distance: 16.9
click at [1059, 184] on div "Código Pedido Portal Códido PO SAP × 5800352059 × 5800352060 × 5800352067 × 580…" at bounding box center [1216, 356] width 323 height 568
click at [1074, 163] on span "×" at bounding box center [1074, 162] width 14 height 17
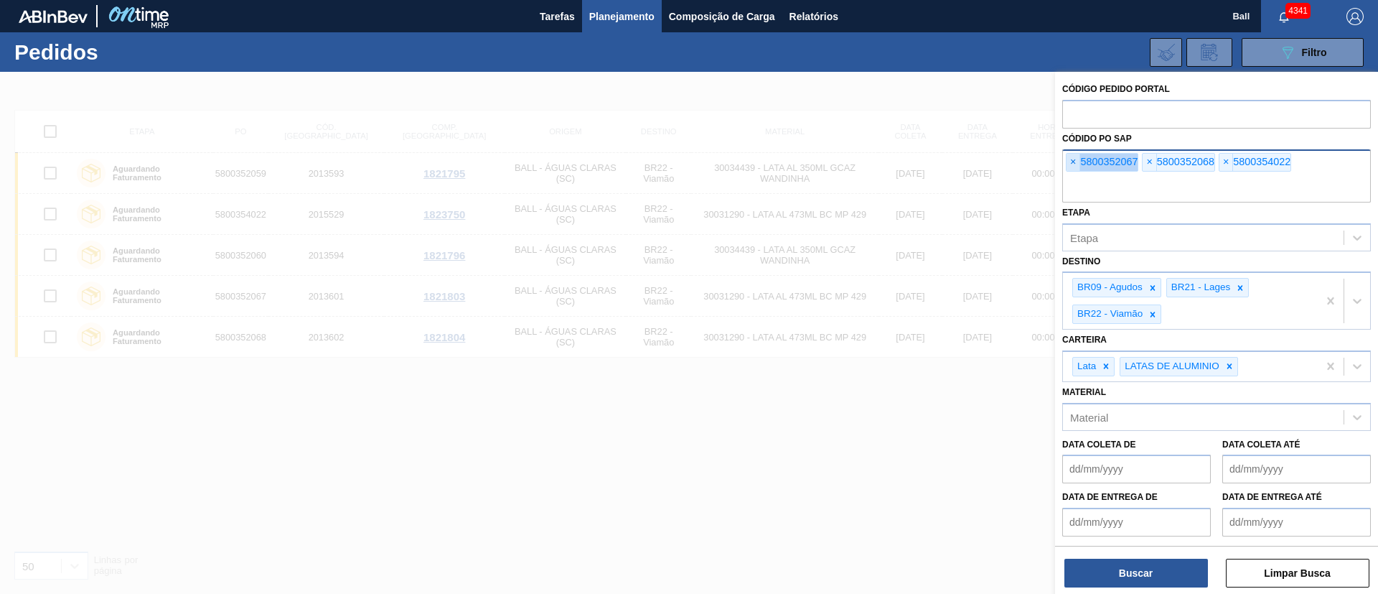
click at [1074, 163] on span "×" at bounding box center [1074, 162] width 14 height 17
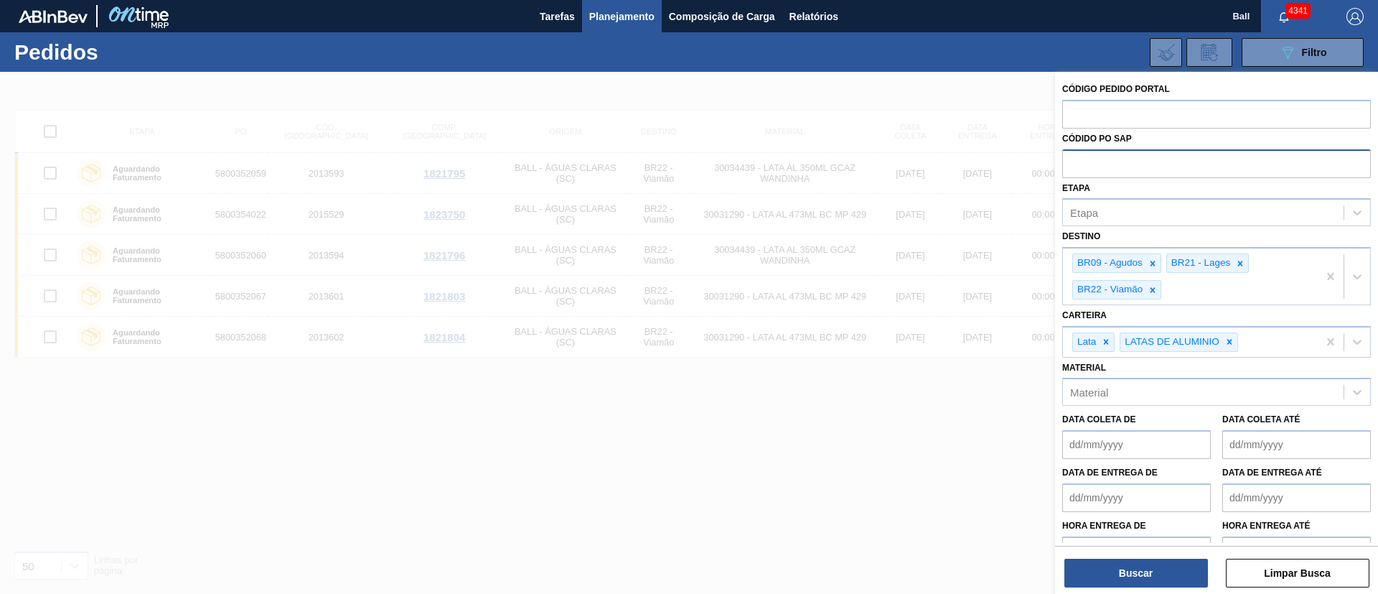
click at [1074, 163] on input "text" at bounding box center [1216, 162] width 309 height 27
paste input "text"
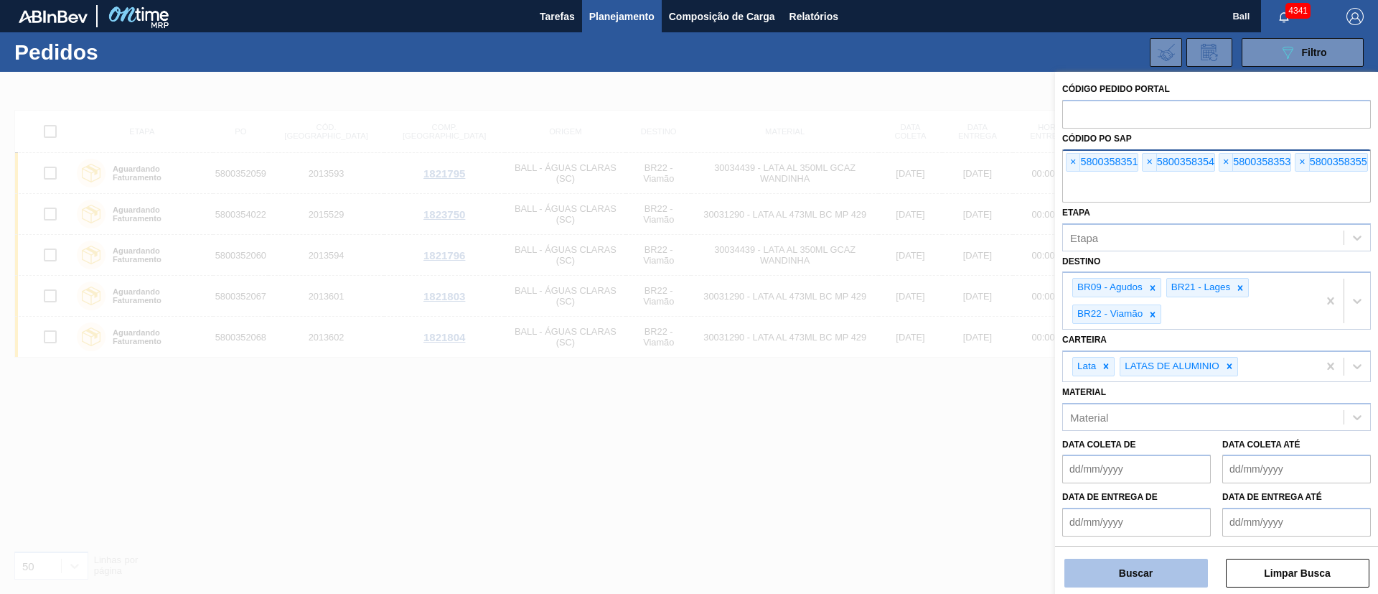
click at [1158, 586] on button "Buscar" at bounding box center [1136, 572] width 144 height 29
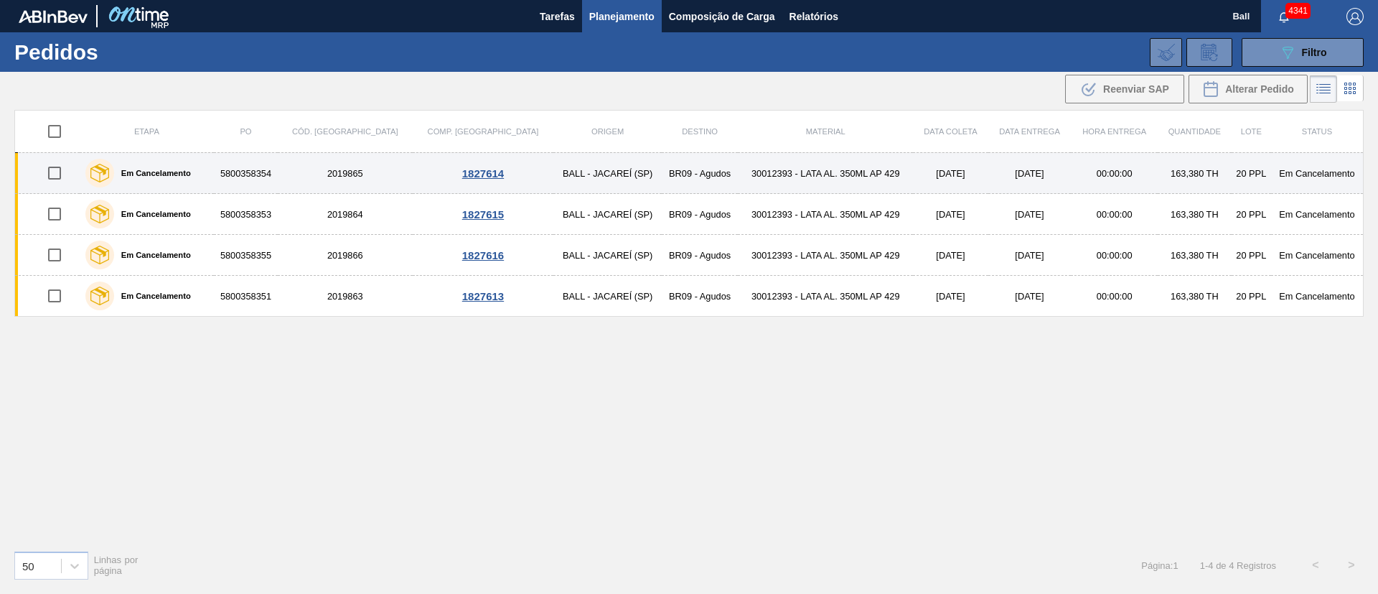
click at [565, 178] on td "BALL - JACAREÍ (SP)" at bounding box center [607, 173] width 108 height 41
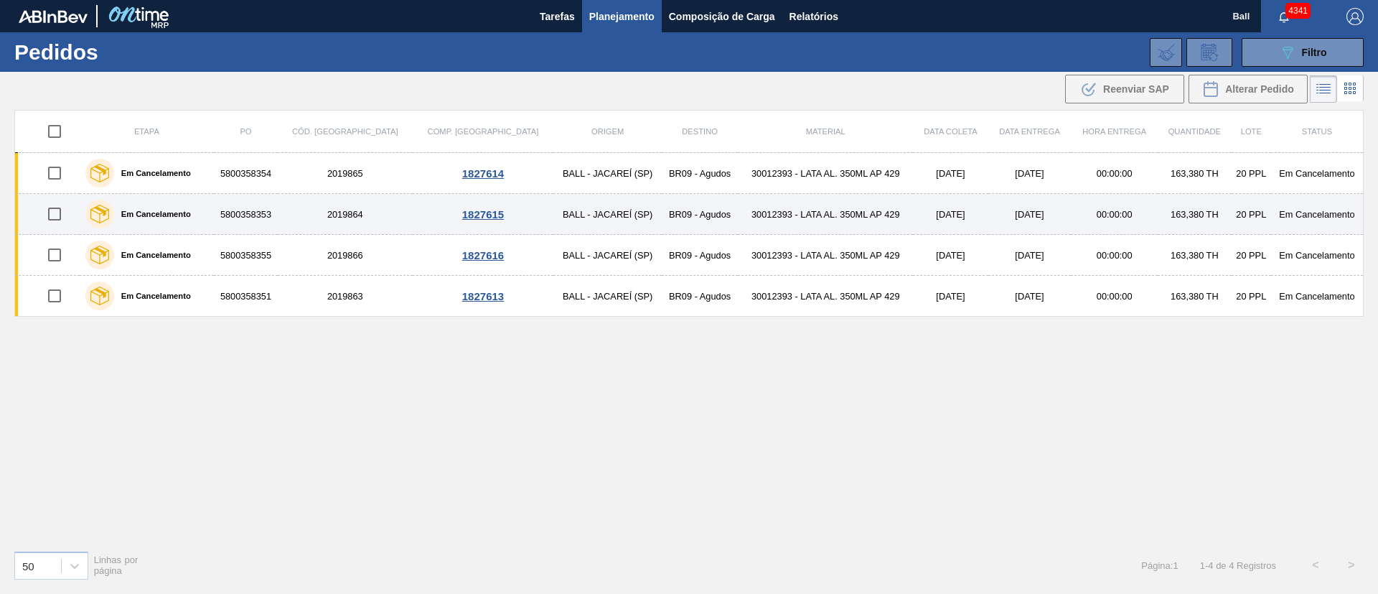
click at [558, 210] on td "BALL - JACAREÍ (SP)" at bounding box center [607, 214] width 108 height 41
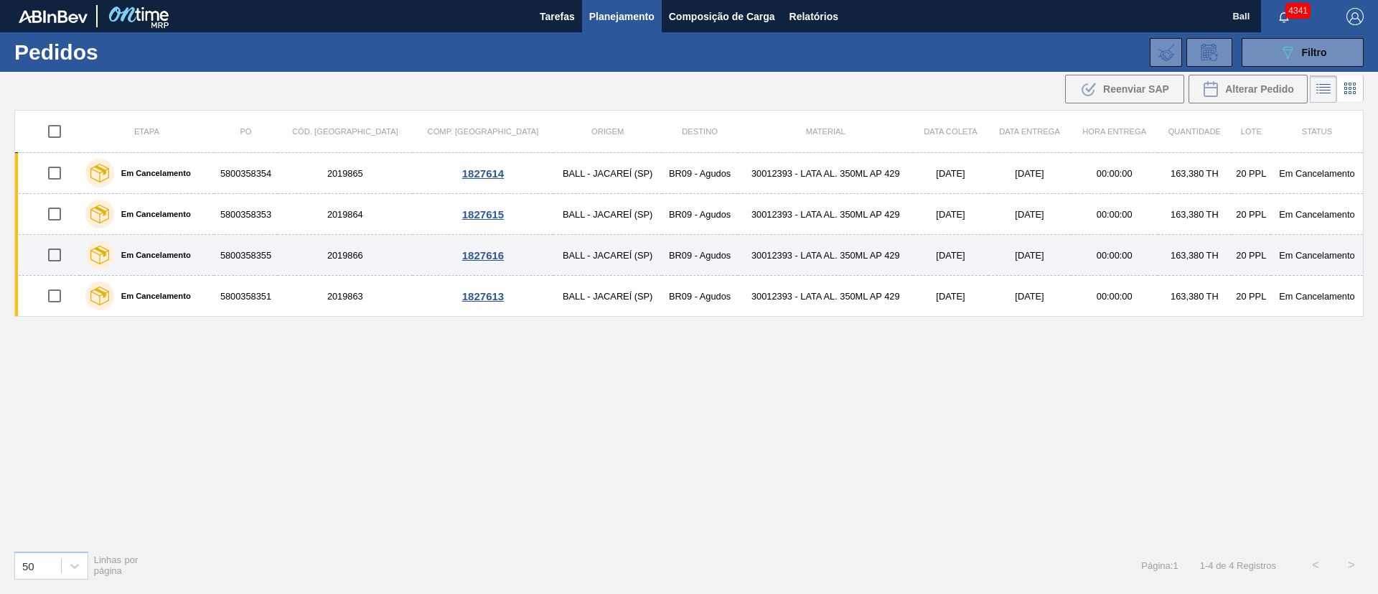
click at [553, 249] on td "BALL - JACAREÍ (SP)" at bounding box center [607, 255] width 108 height 41
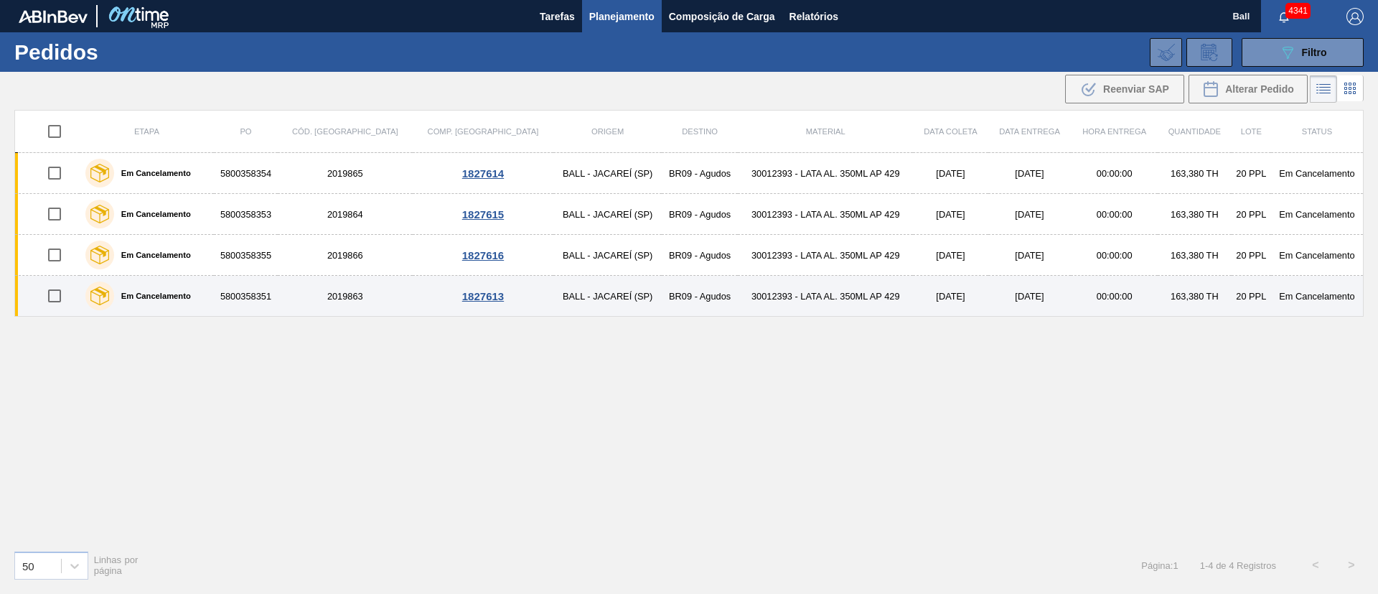
click at [553, 290] on td "BALL - JACAREÍ (SP)" at bounding box center [607, 296] width 108 height 41
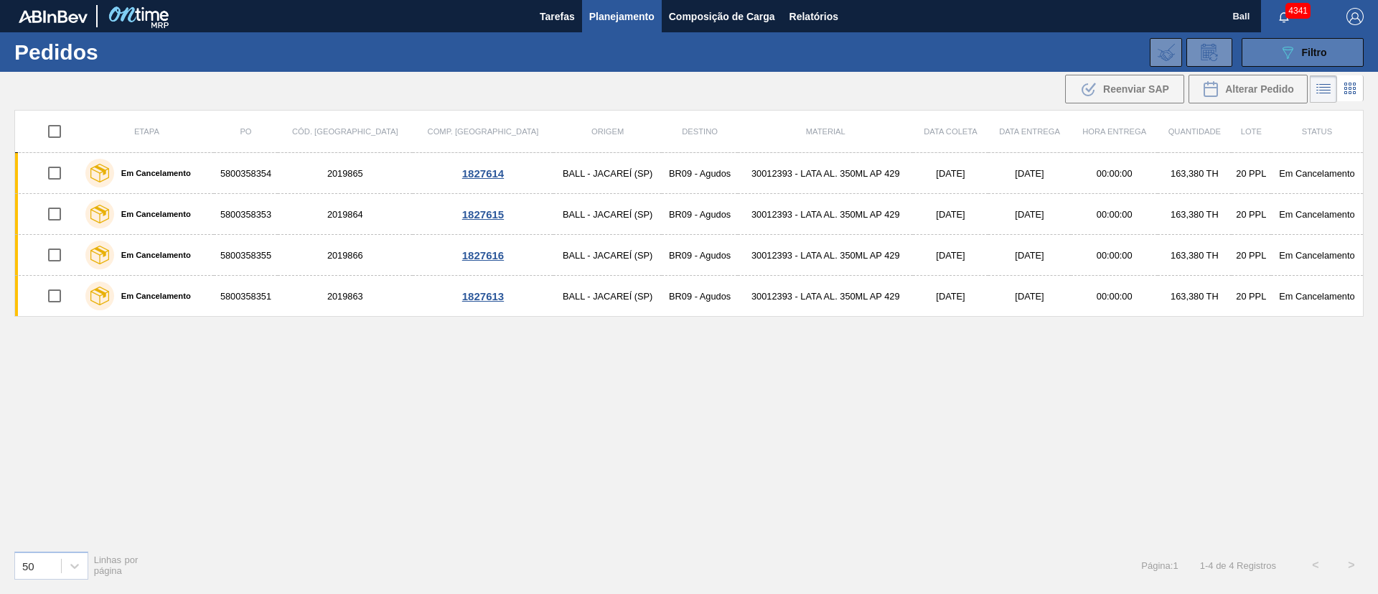
click at [1346, 42] on button "089F7B8B-B2A5-4AFE-B5C0-19BA573D28AC Filtro" at bounding box center [1303, 52] width 122 height 29
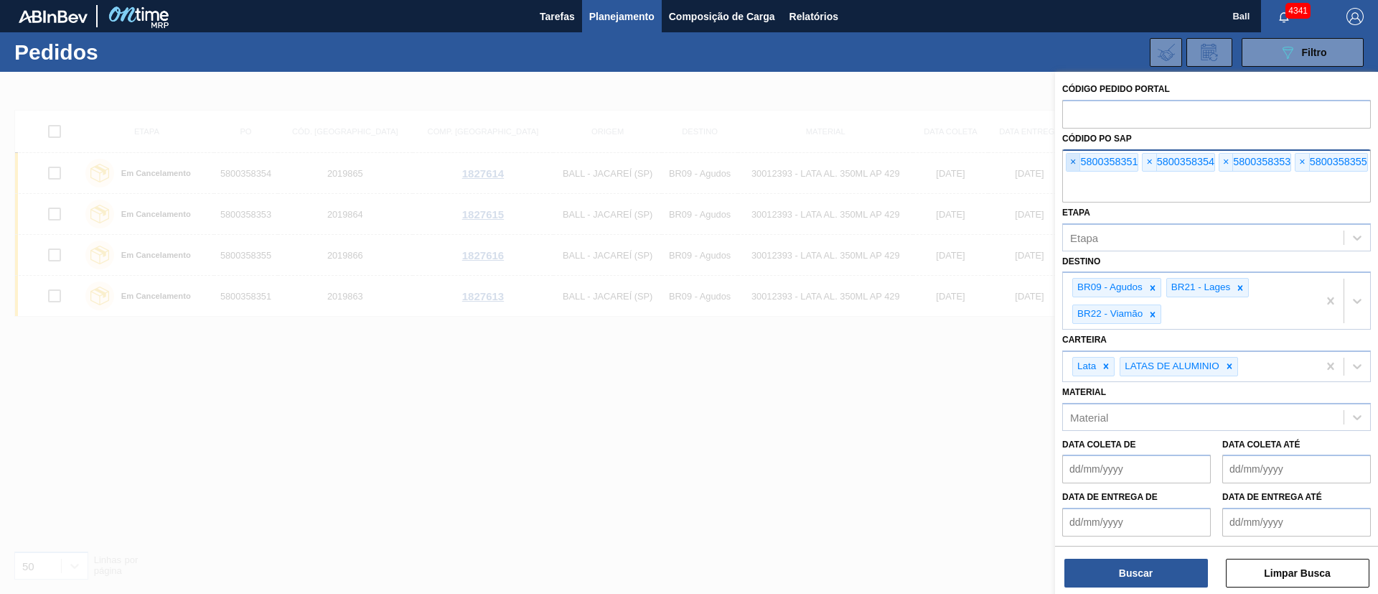
click at [1069, 166] on span "×" at bounding box center [1074, 162] width 14 height 17
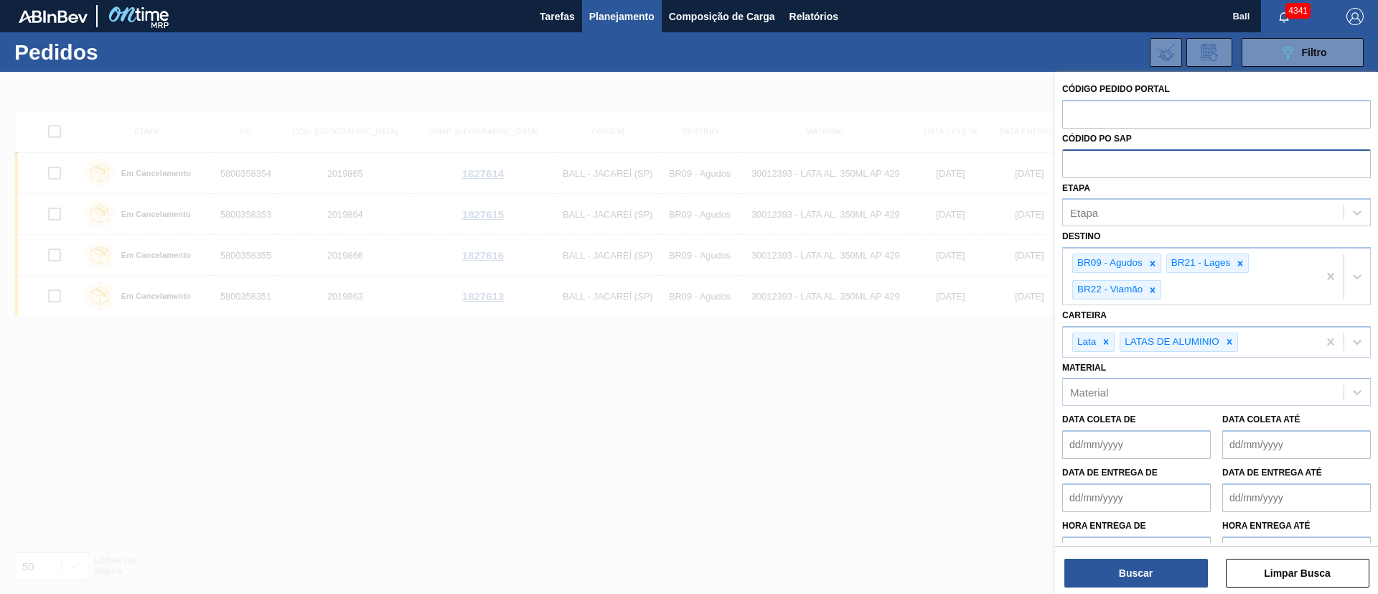
click at [1069, 166] on input "text" at bounding box center [1216, 162] width 309 height 27
click at [1136, 212] on div "Etapa" at bounding box center [1203, 212] width 281 height 21
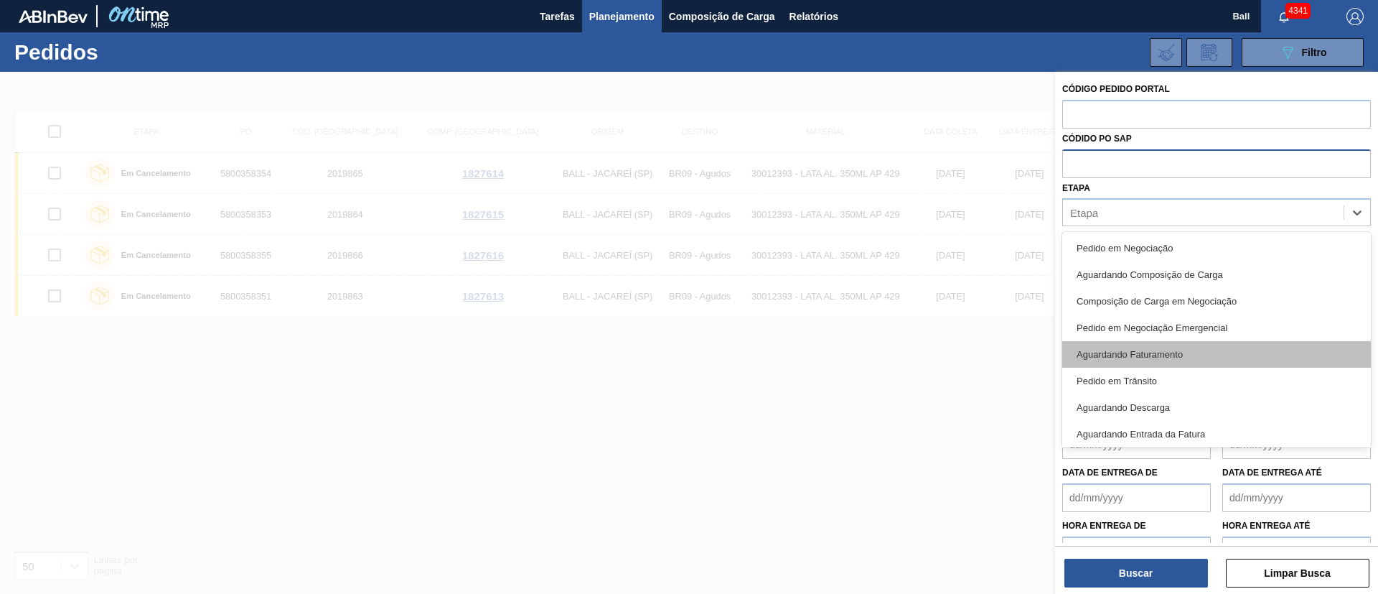
scroll to position [189, 0]
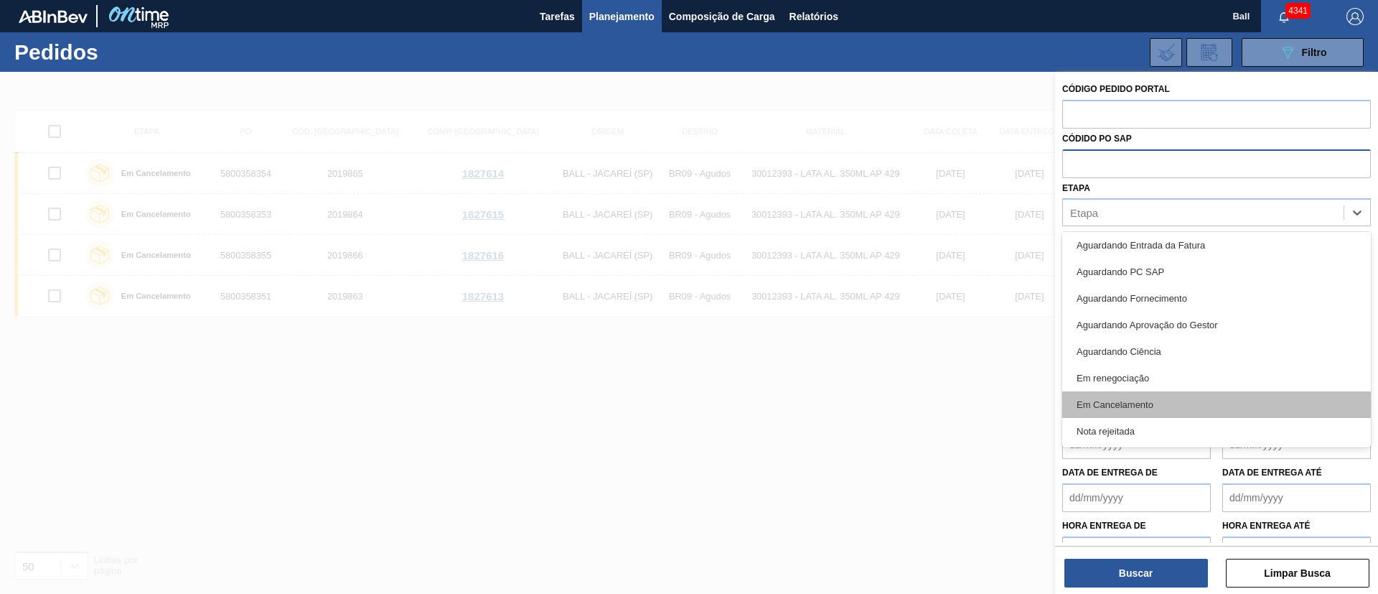
click at [1175, 405] on div "Em Cancelamento" at bounding box center [1216, 404] width 309 height 27
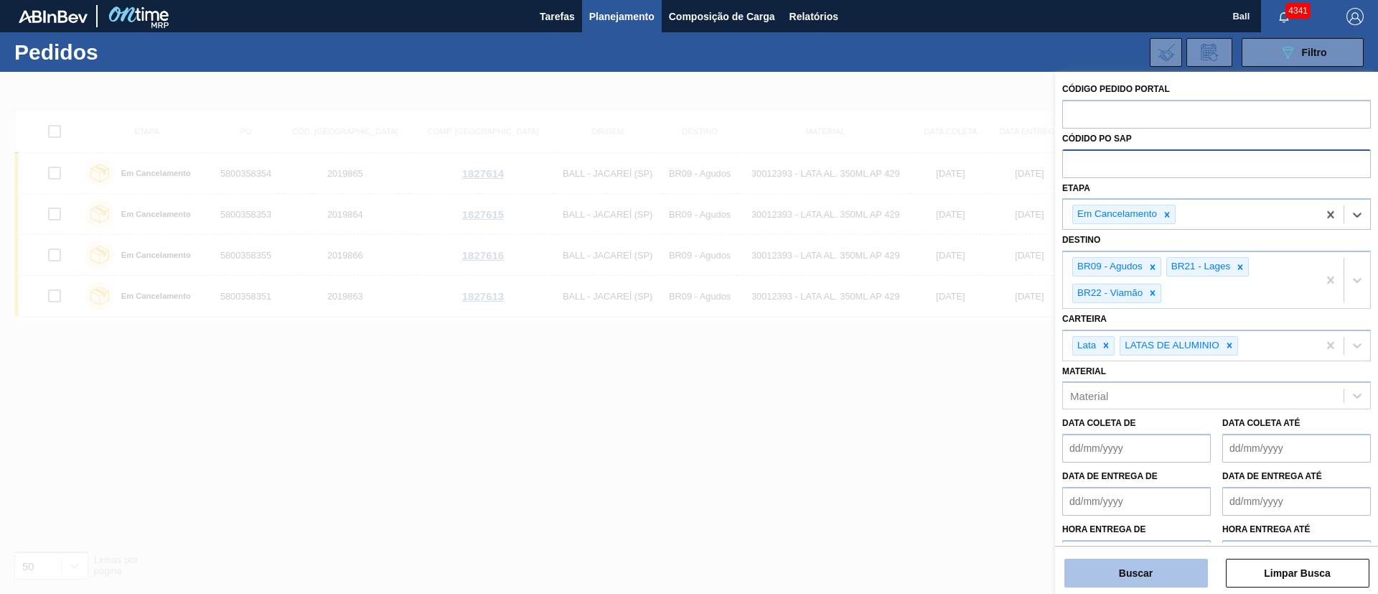
click at [1166, 578] on button "Buscar" at bounding box center [1136, 572] width 144 height 29
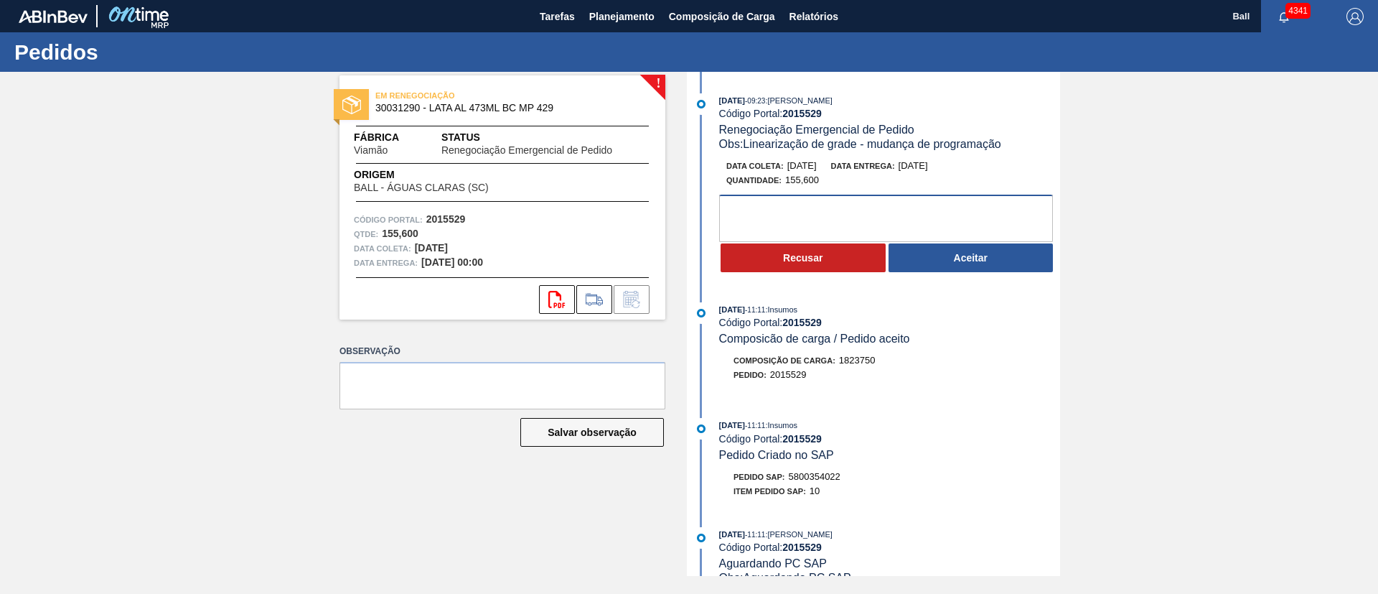
click at [885, 217] on textarea at bounding box center [886, 218] width 334 height 47
paste textarea "OK para postergação 04.09 atentar impacto no volume do mês"
type textarea "OK para postergação 04.09 atentar impacto no volume do mês"
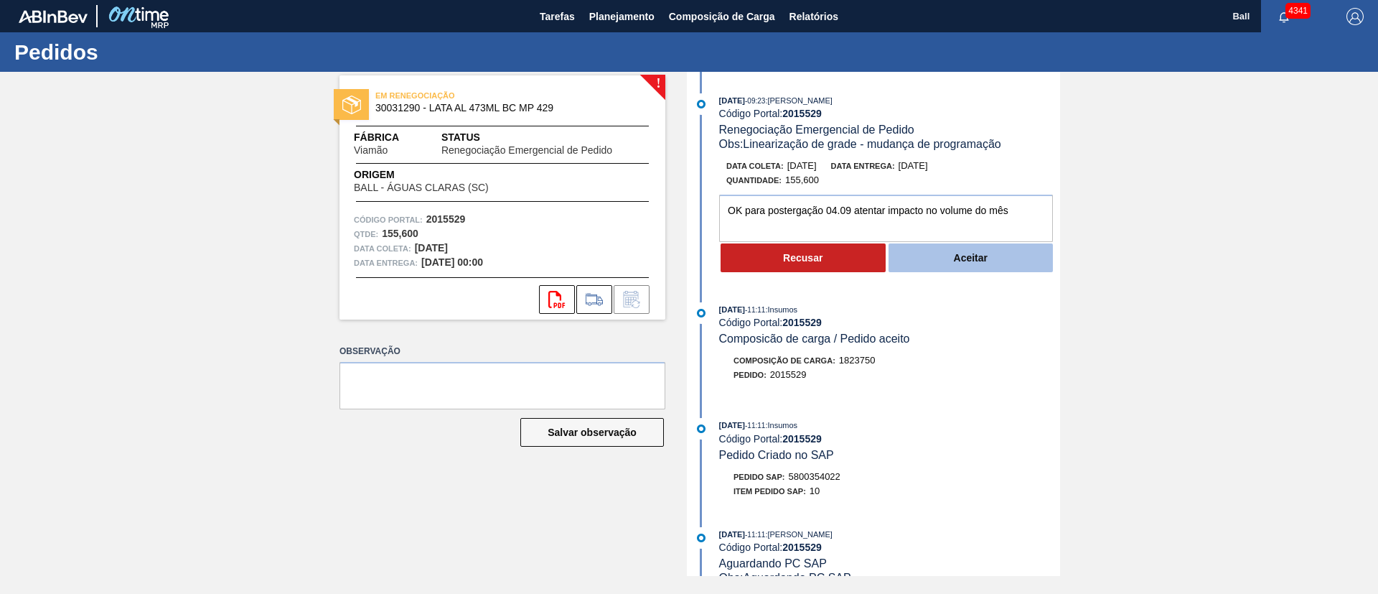
click at [953, 255] on button "Aceitar" at bounding box center [971, 257] width 165 height 29
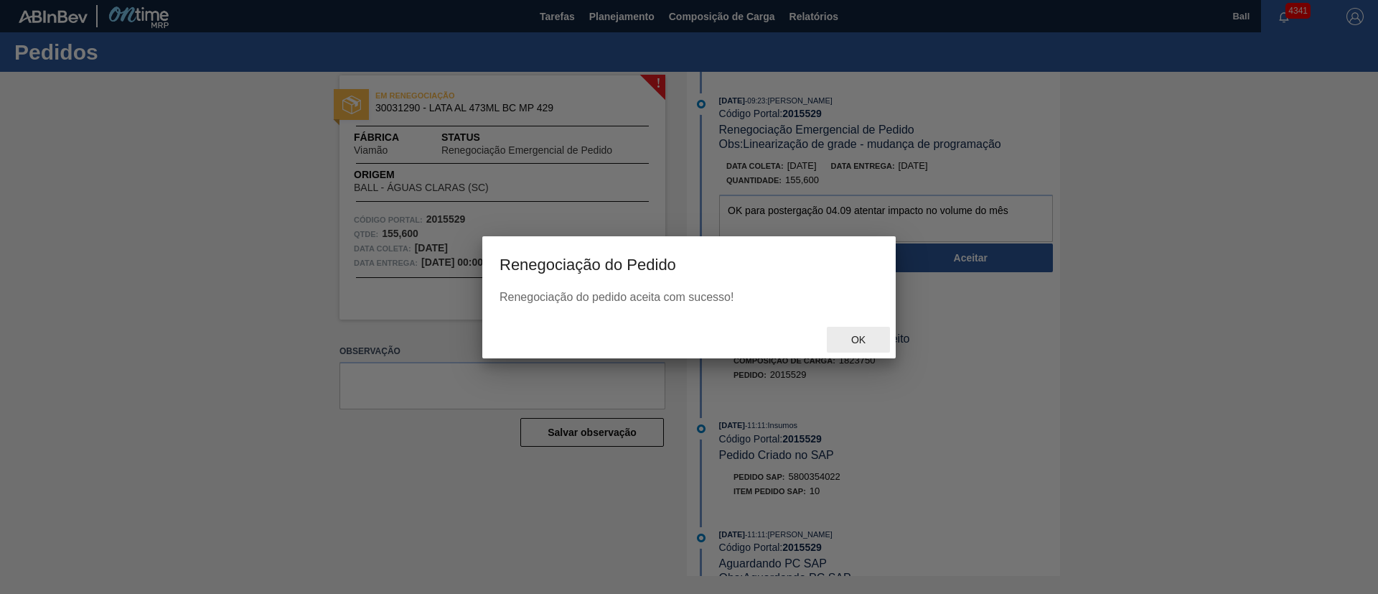
click at [870, 339] on span "Ok" at bounding box center [858, 339] width 37 height 11
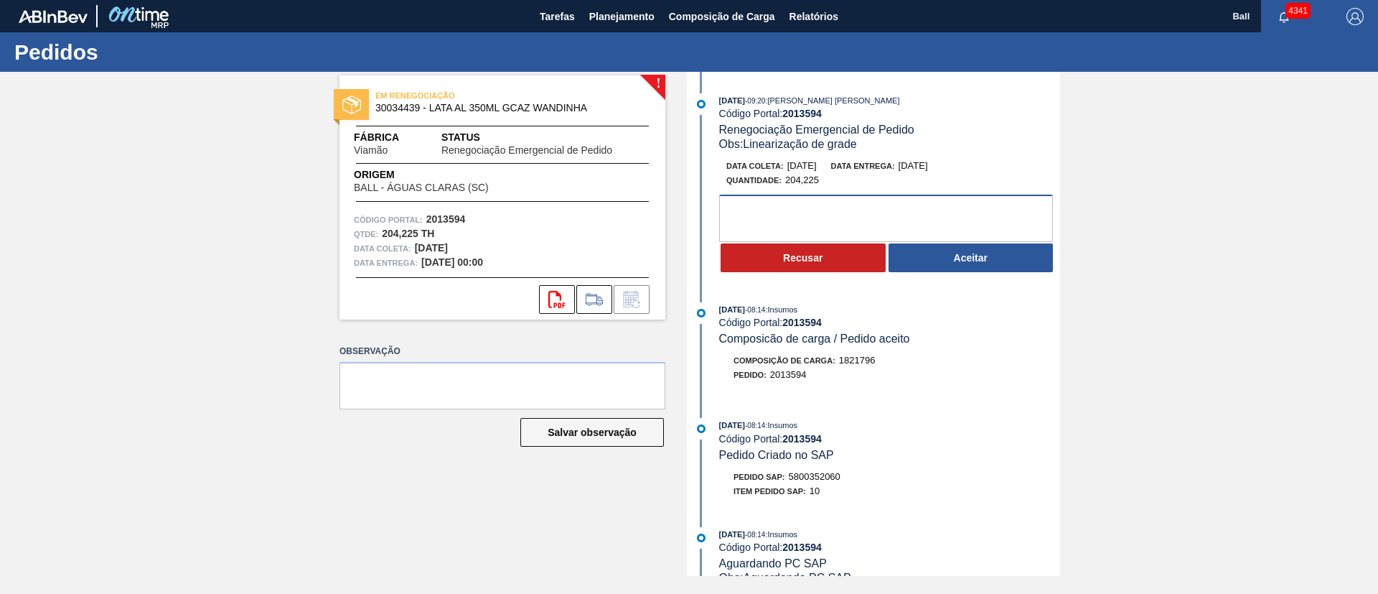
click at [902, 212] on textarea at bounding box center [886, 218] width 334 height 47
paste textarea "OK para postergação 05.09 atentar impacto no volume do mês"
type textarea "OK para postergação 05.09 atentar impacto no volume do mês"
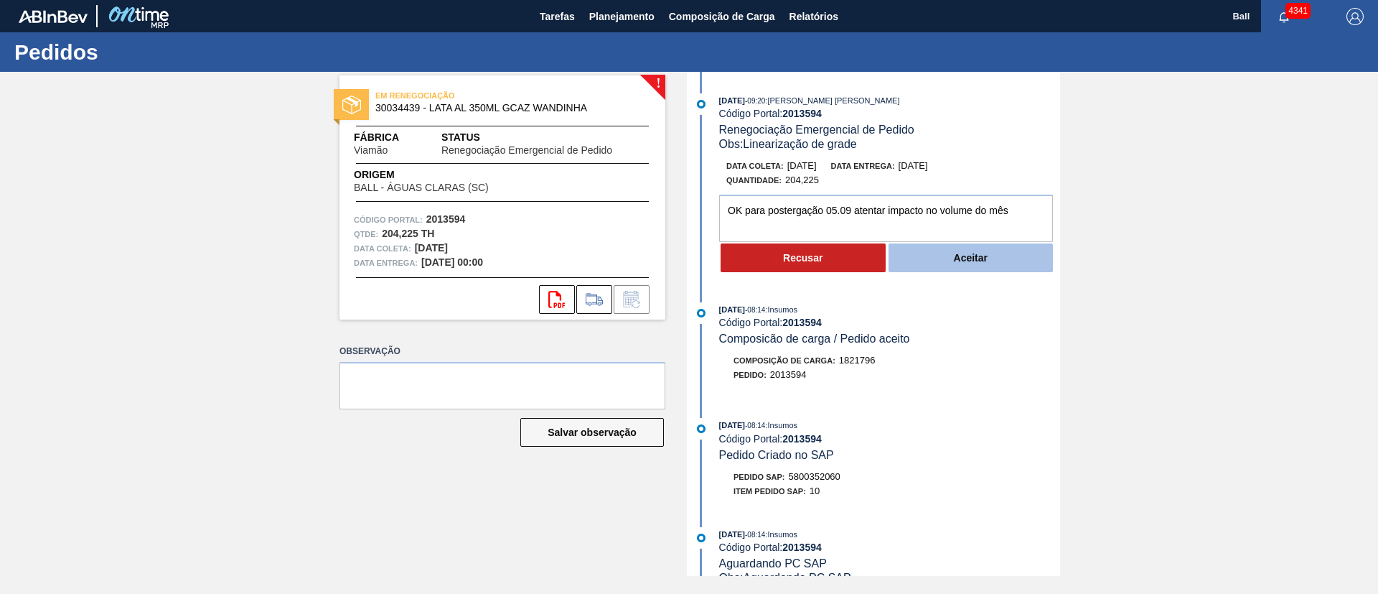
click at [958, 251] on button "Aceitar" at bounding box center [971, 257] width 165 height 29
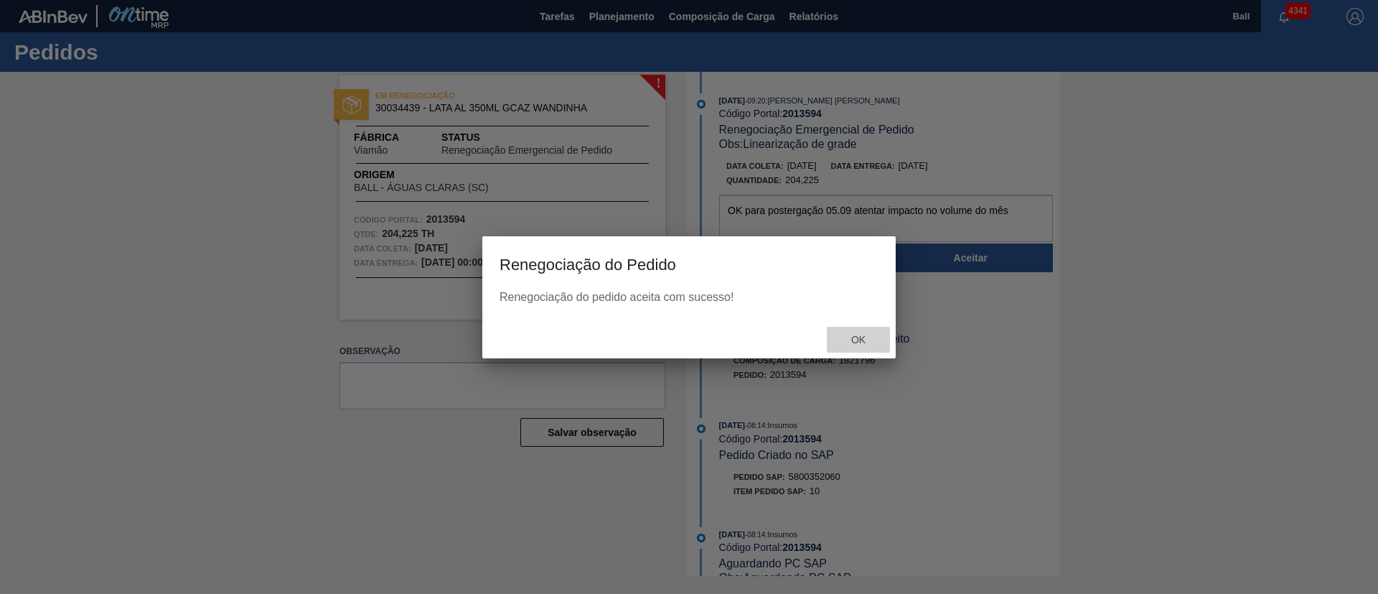
click at [862, 330] on div "Ok" at bounding box center [858, 340] width 63 height 27
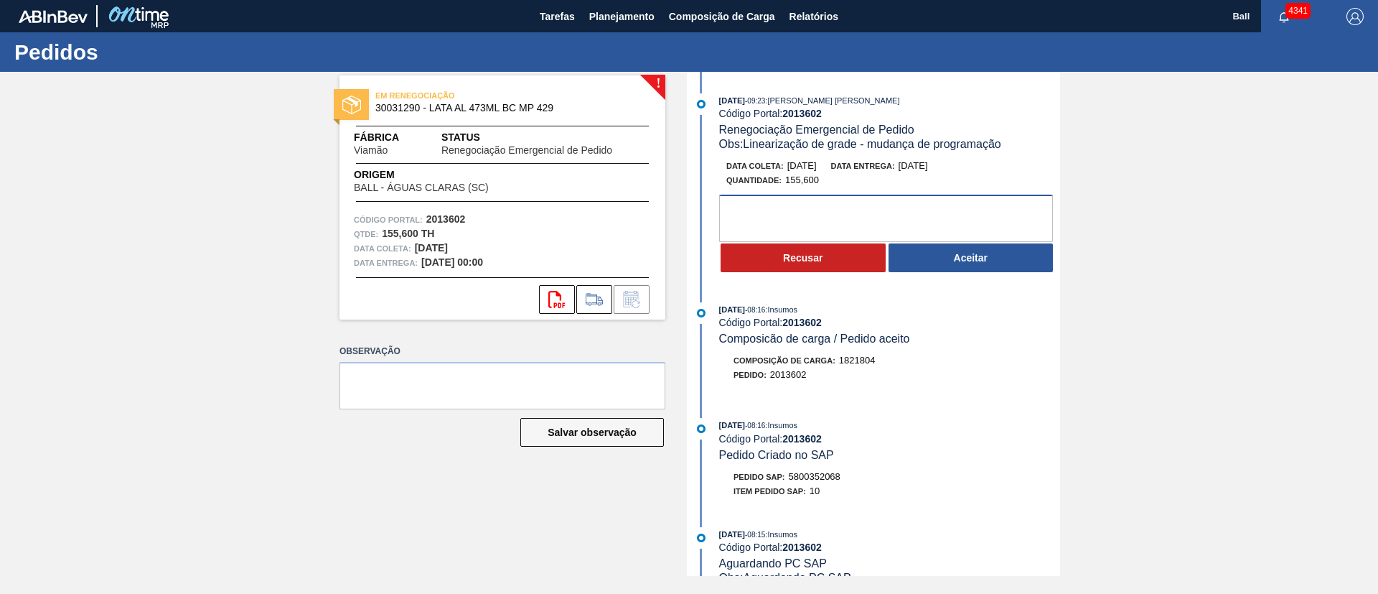
click at [887, 203] on textarea at bounding box center [886, 218] width 334 height 47
paste textarea "OK para postergação 06.09 atentar impacto no volume do mês"
type textarea "OK para postergação 06.09 atentar impacto no volume do mês"
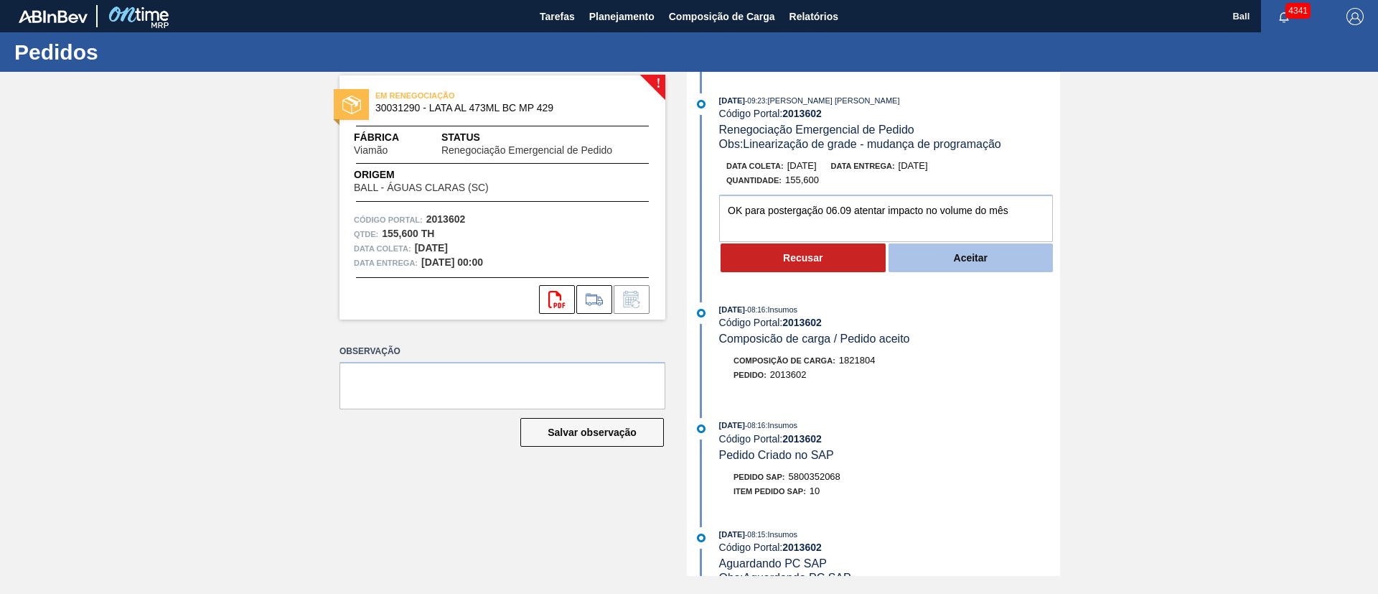
click at [950, 253] on button "Aceitar" at bounding box center [971, 257] width 165 height 29
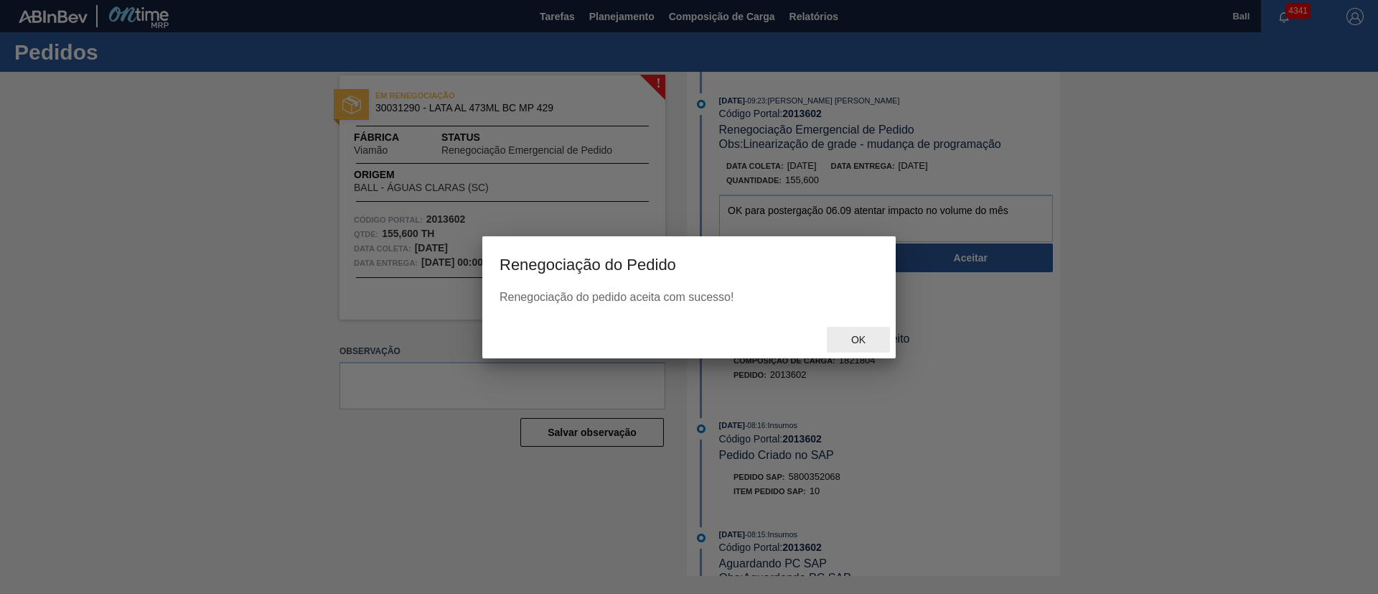
click at [859, 345] on div "Ok" at bounding box center [858, 340] width 63 height 27
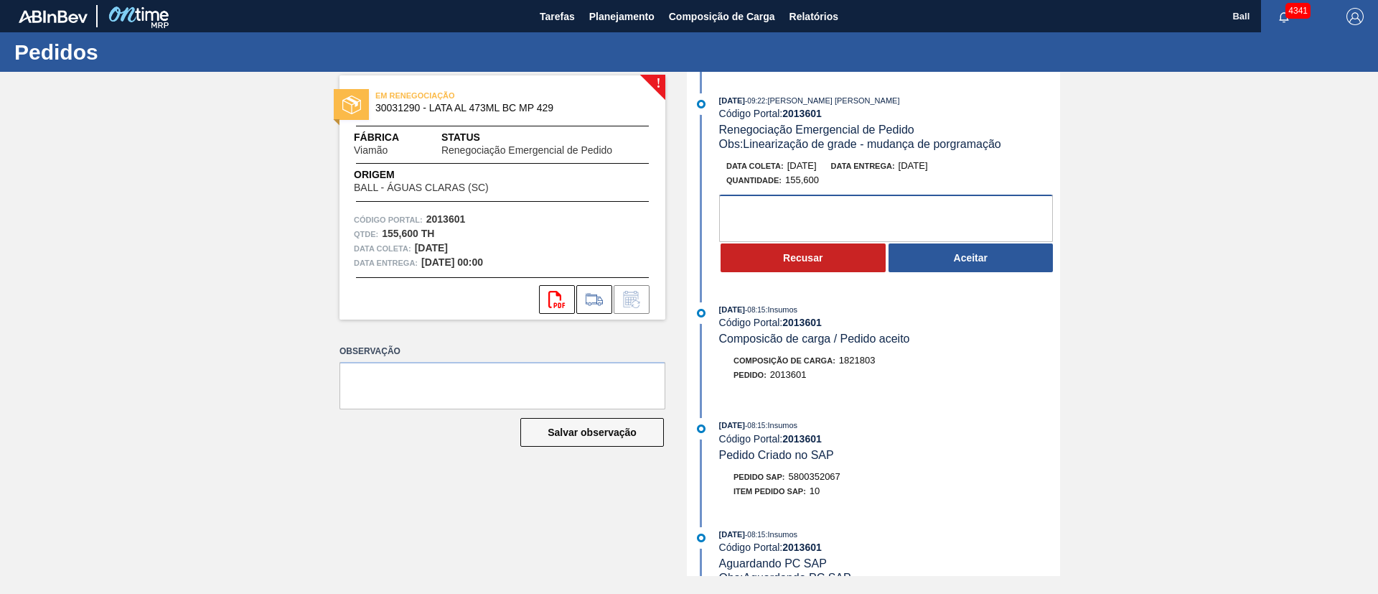
click at [866, 208] on textarea at bounding box center [886, 218] width 334 height 47
paste textarea "OK para postergação 06.09 atentar impacto no volume do mês"
type textarea "OK para postergação 06.09 atentar impacto no volume do mês"
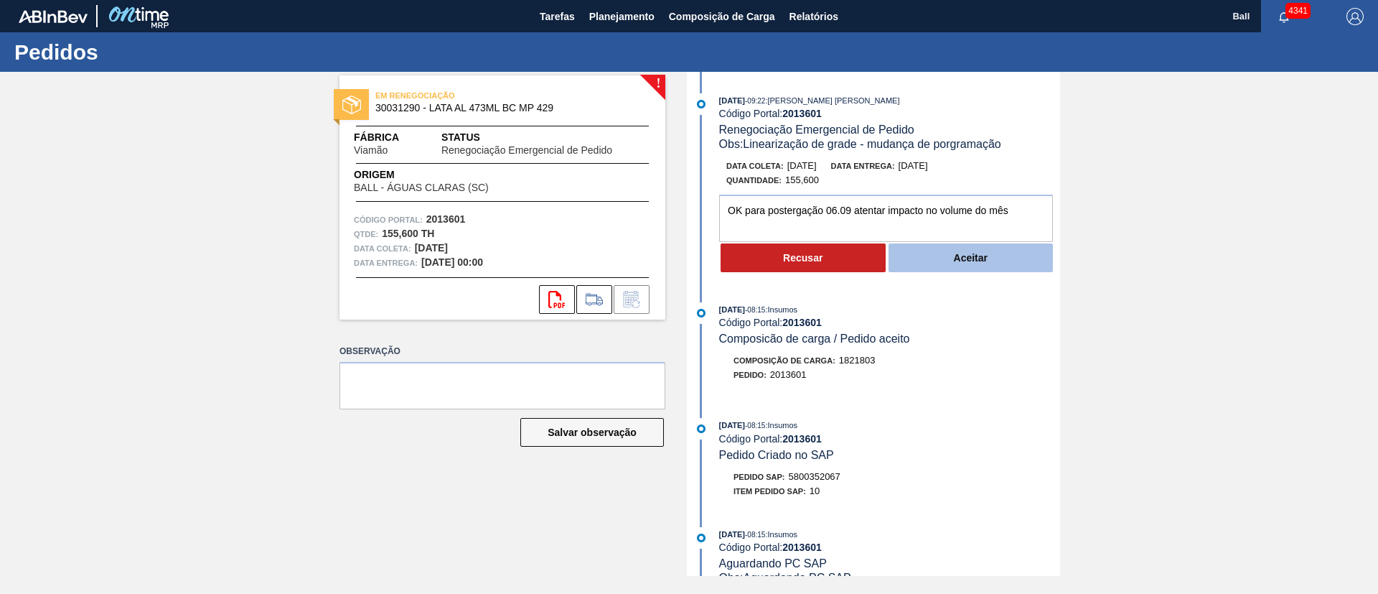
click at [998, 264] on button "Aceitar" at bounding box center [971, 257] width 165 height 29
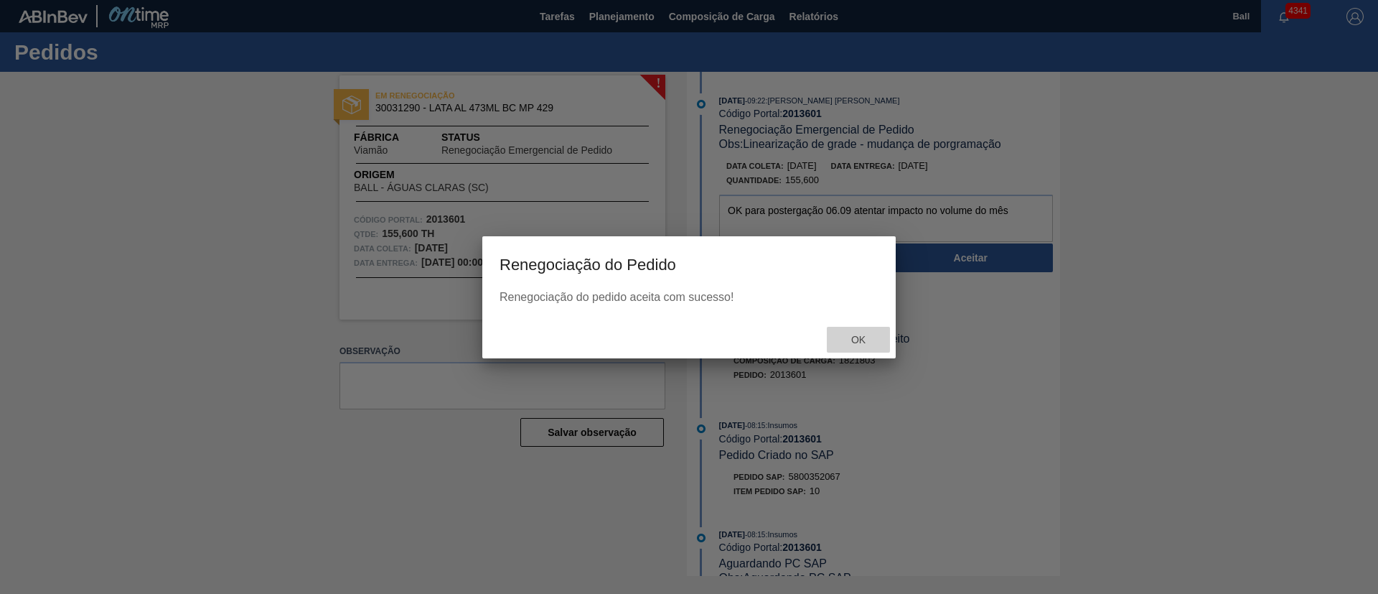
click at [862, 335] on span "Ok" at bounding box center [858, 339] width 37 height 11
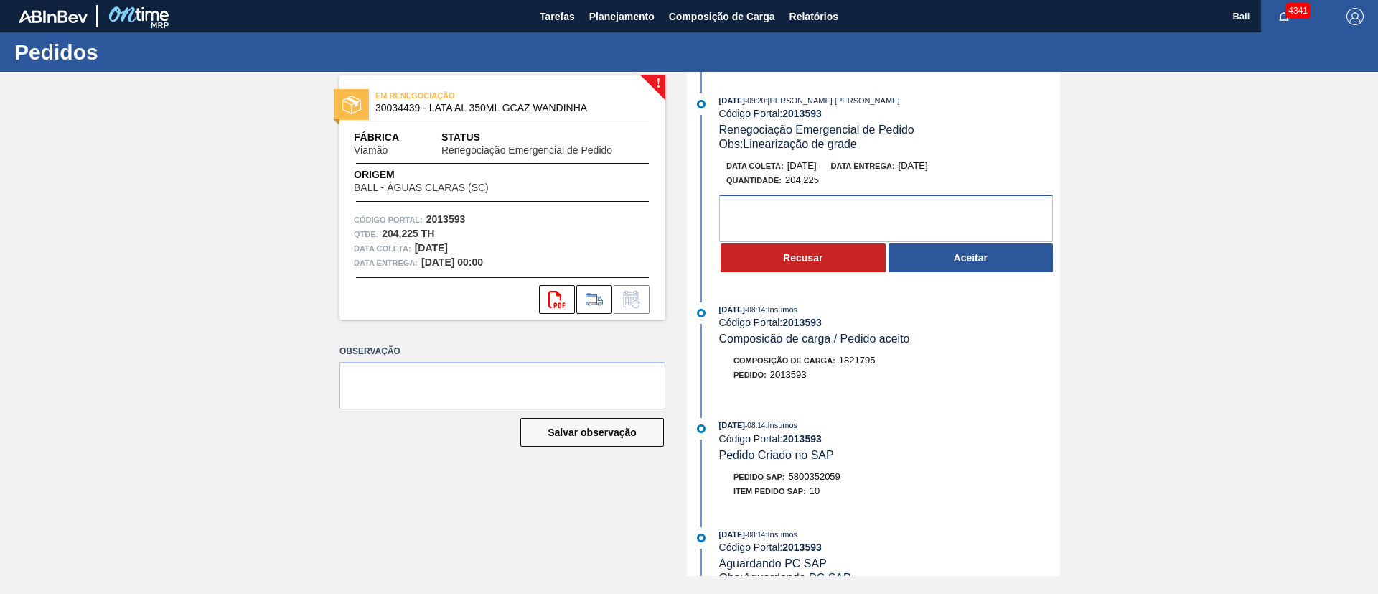
click at [871, 223] on textarea at bounding box center [886, 218] width 334 height 47
paste textarea "OK para postergação 03.09 atentar impacto no volume do mês"
type textarea "OK para postergação 03.09 atentar impacto no volume do mês"
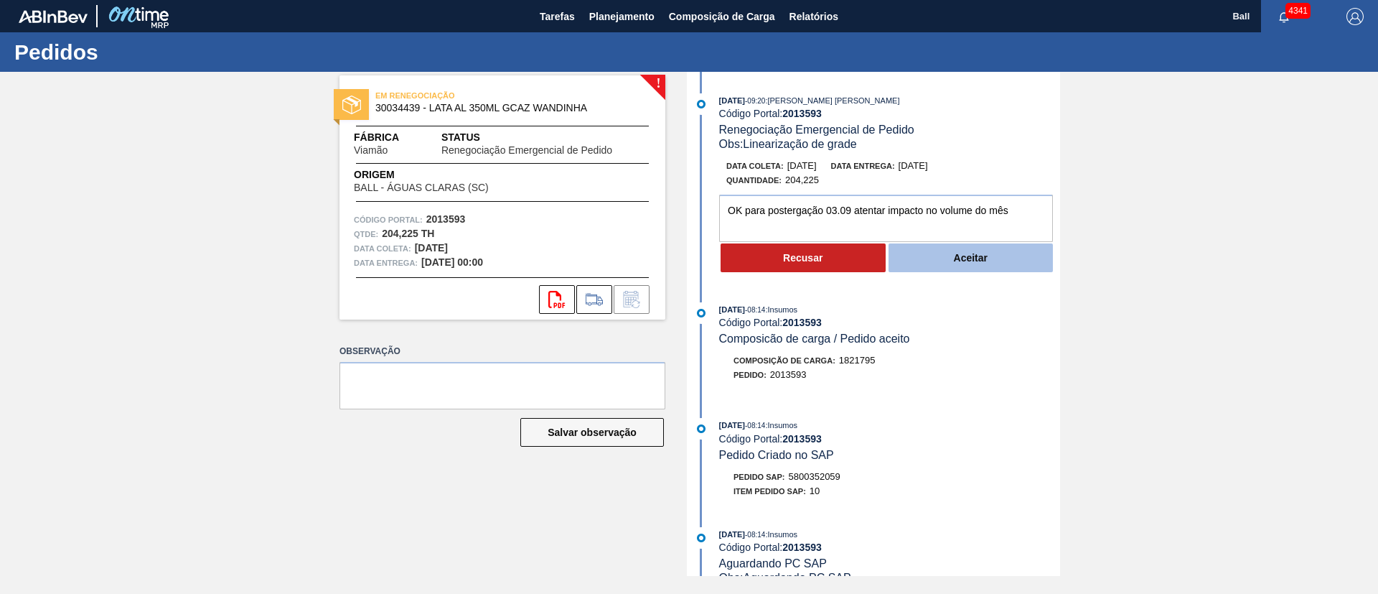
click at [999, 258] on button "Aceitar" at bounding box center [971, 257] width 165 height 29
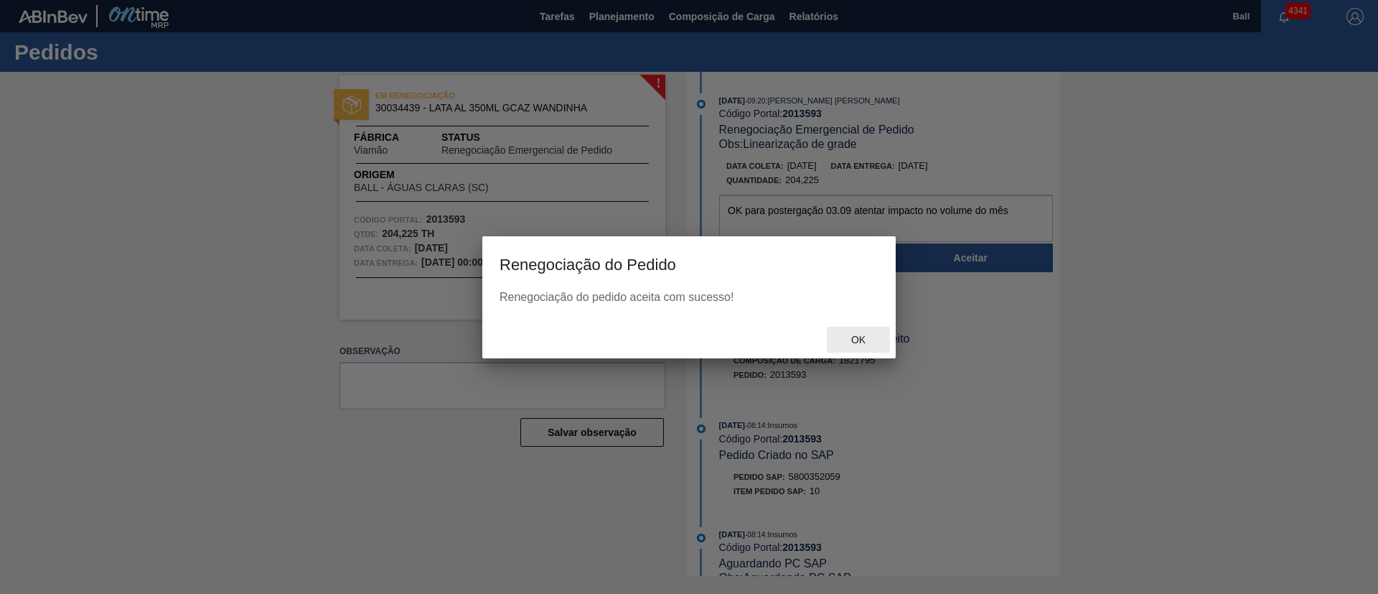
click at [866, 334] on span "Ok" at bounding box center [858, 339] width 37 height 11
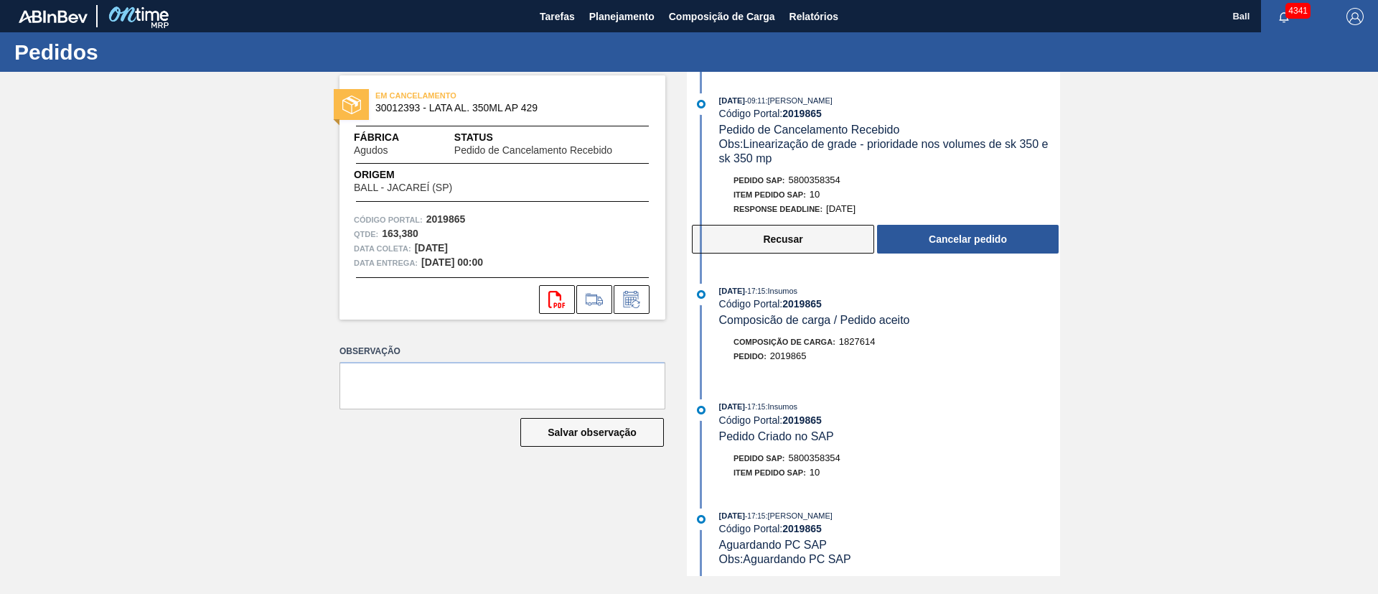
click at [795, 243] on button "Recusar" at bounding box center [783, 239] width 182 height 29
click at [739, 238] on button "Recusar" at bounding box center [783, 239] width 182 height 29
click at [764, 245] on button "Recusar" at bounding box center [783, 239] width 182 height 29
click at [746, 243] on button "Recusar" at bounding box center [783, 239] width 182 height 29
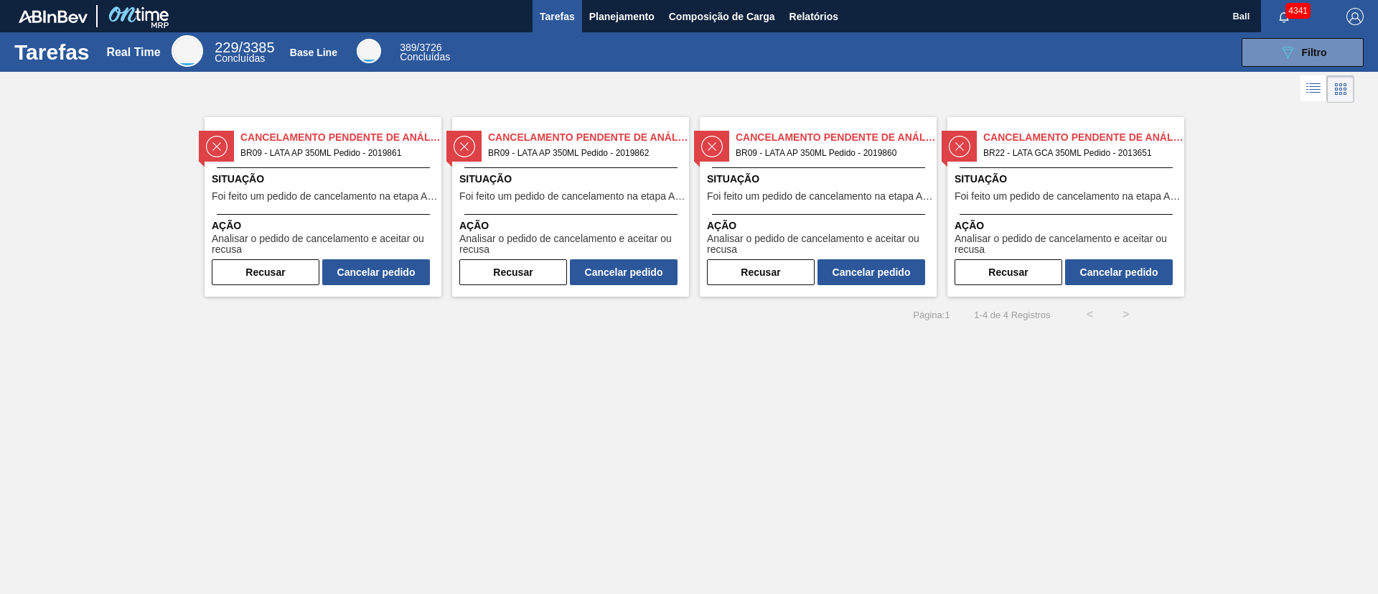
click at [344, 184] on span "Situação" at bounding box center [325, 179] width 226 height 15
click at [546, 172] on span "Situação" at bounding box center [572, 179] width 226 height 15
click at [862, 167] on div at bounding box center [818, 167] width 213 height 1
click at [1070, 161] on div "Cancelamento Pendente de Análise BR22 - LATA GCA 350ML Pedido - 2013651 Situaçã…" at bounding box center [1065, 206] width 237 height 179
click at [296, 270] on button "Recusar" at bounding box center [266, 272] width 108 height 26
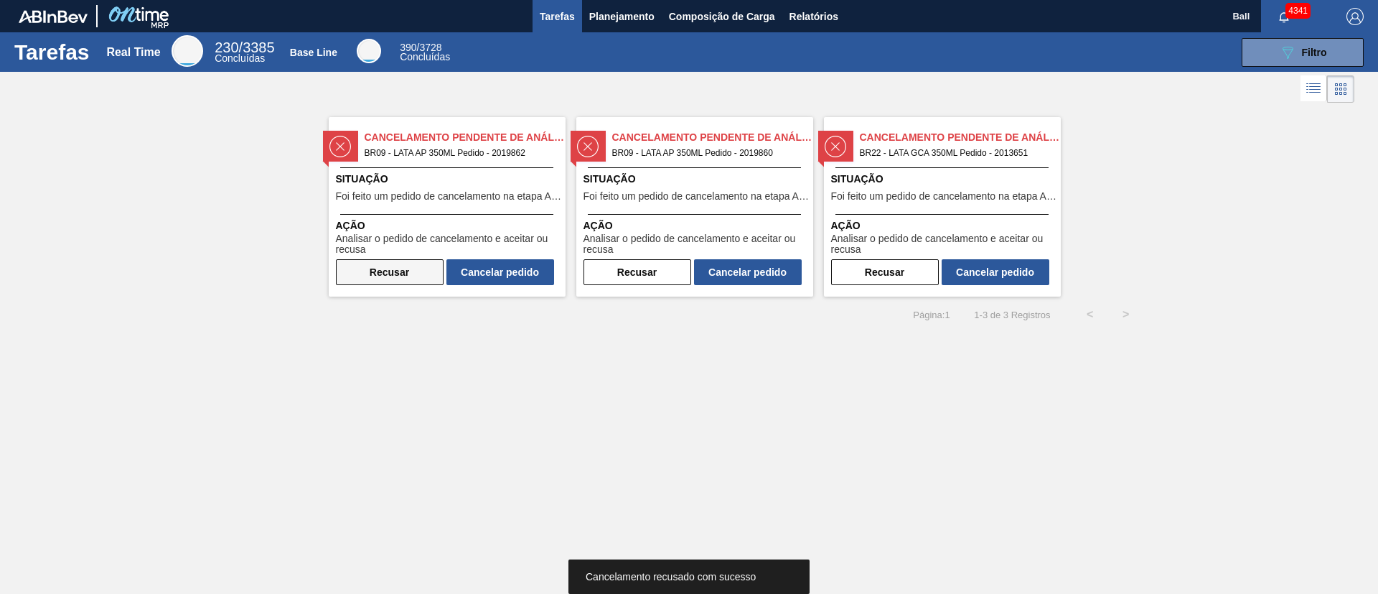
click at [376, 267] on button "Recusar" at bounding box center [390, 272] width 108 height 26
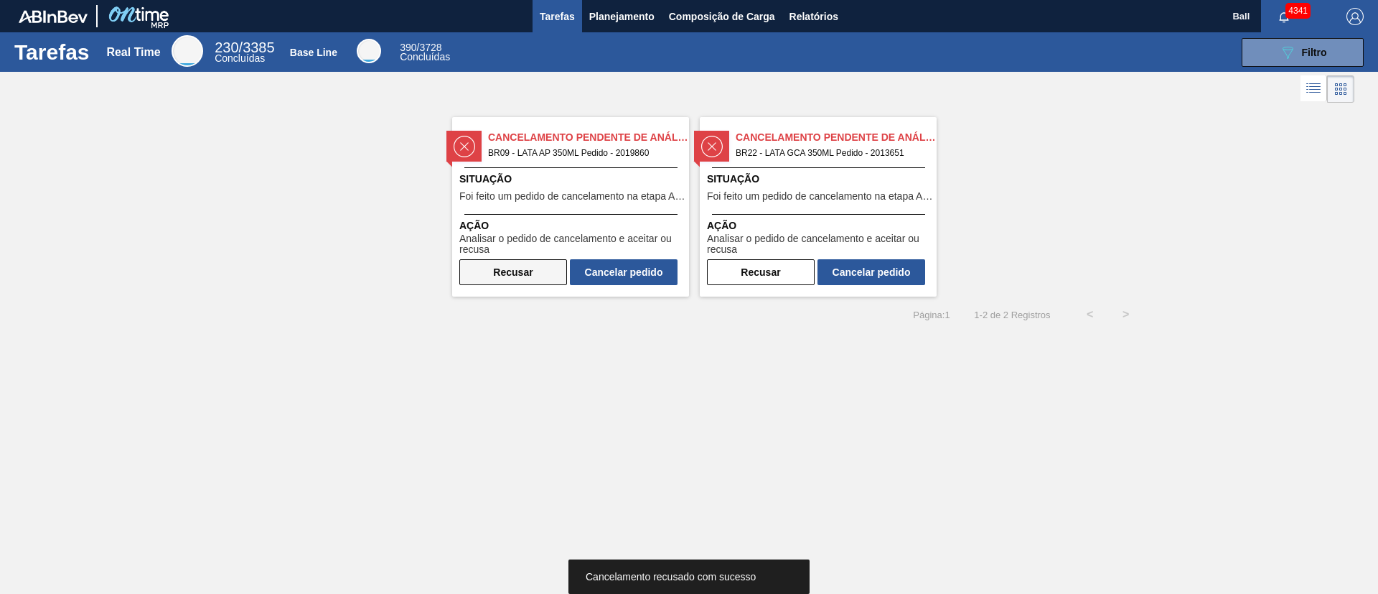
click at [533, 281] on button "Recusar" at bounding box center [513, 272] width 108 height 26
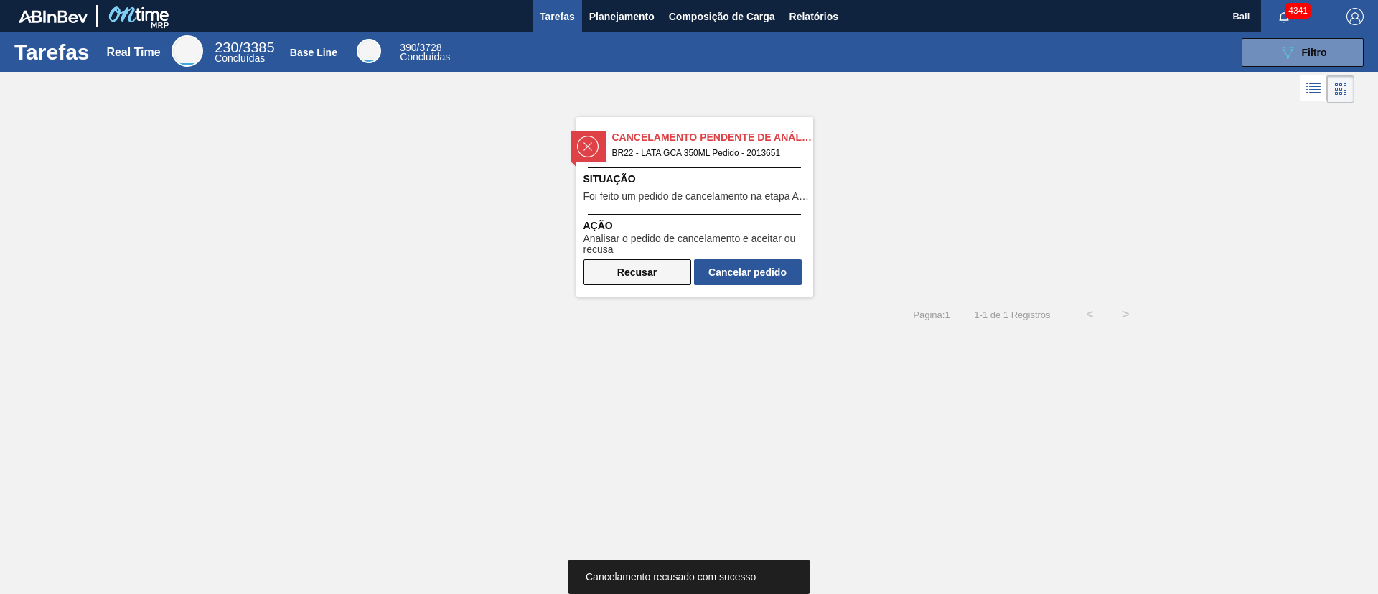
click at [627, 277] on button "Recusar" at bounding box center [638, 272] width 108 height 26
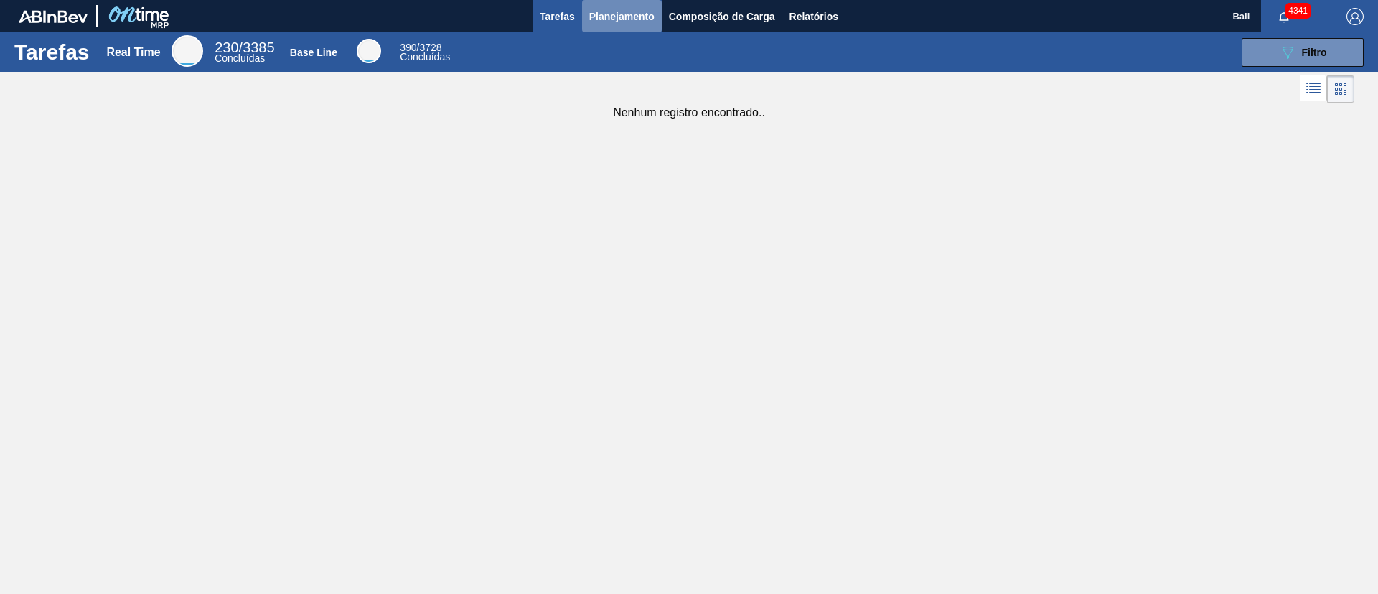
click at [622, 9] on span "Planejamento" at bounding box center [621, 16] width 65 height 17
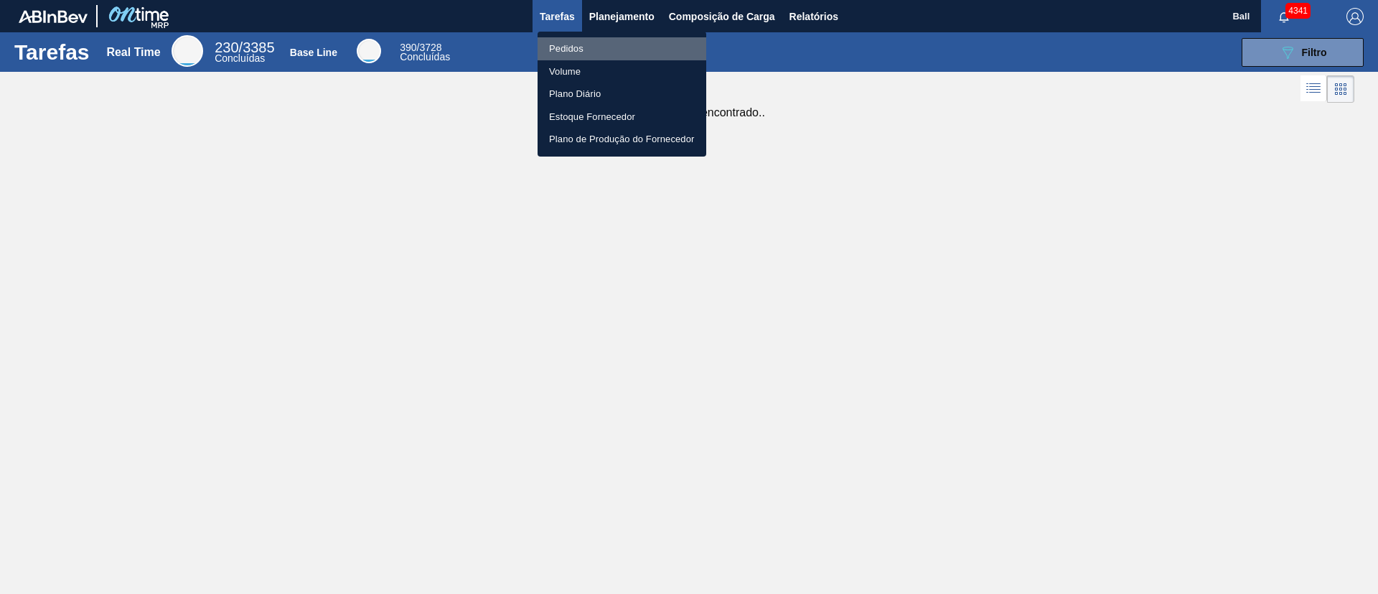
click at [590, 43] on li "Pedidos" at bounding box center [622, 48] width 169 height 23
